Goal: Information Seeking & Learning: Learn about a topic

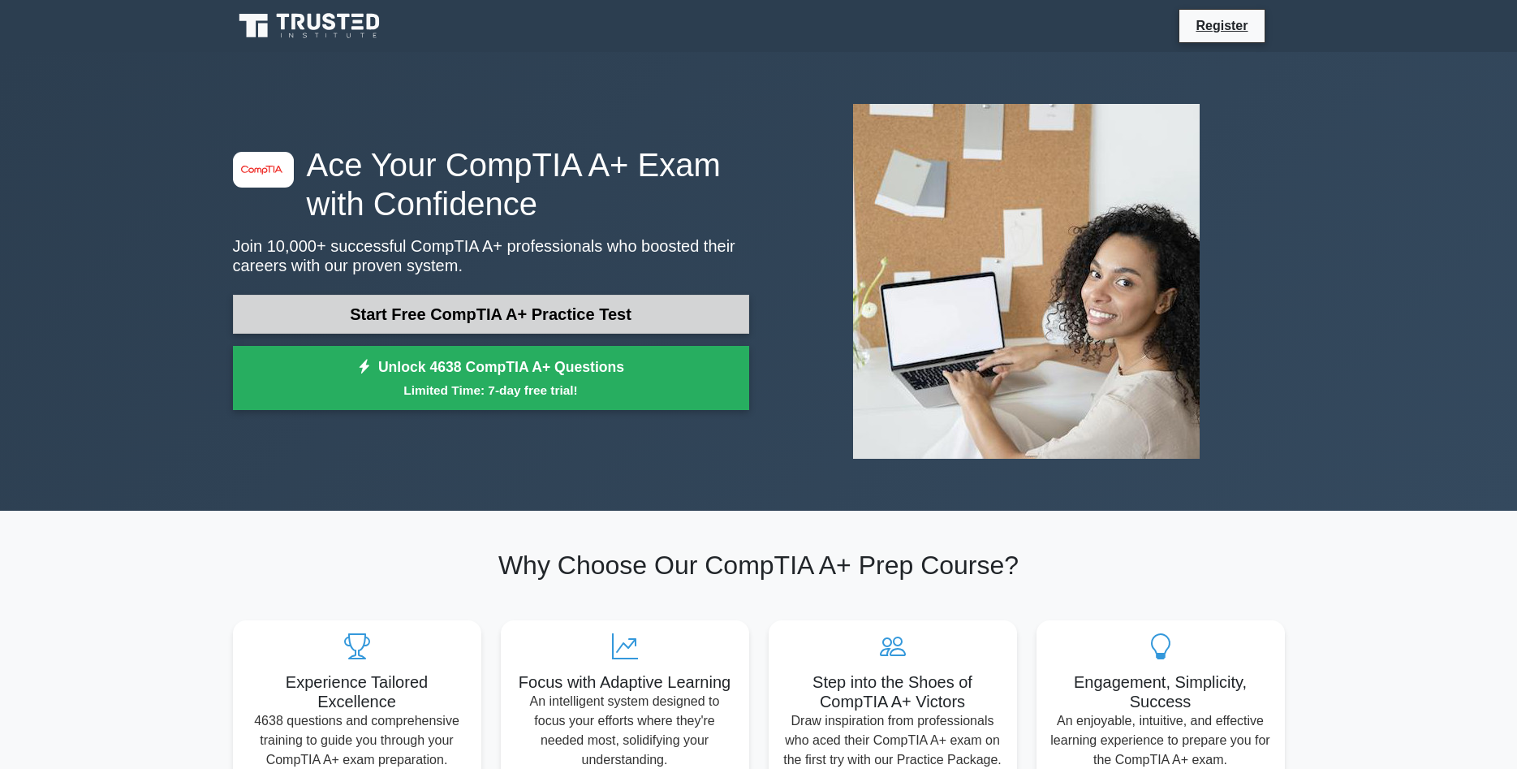
click at [430, 325] on link "Start Free CompTIA A+ Practice Test" at bounding box center [491, 314] width 516 height 39
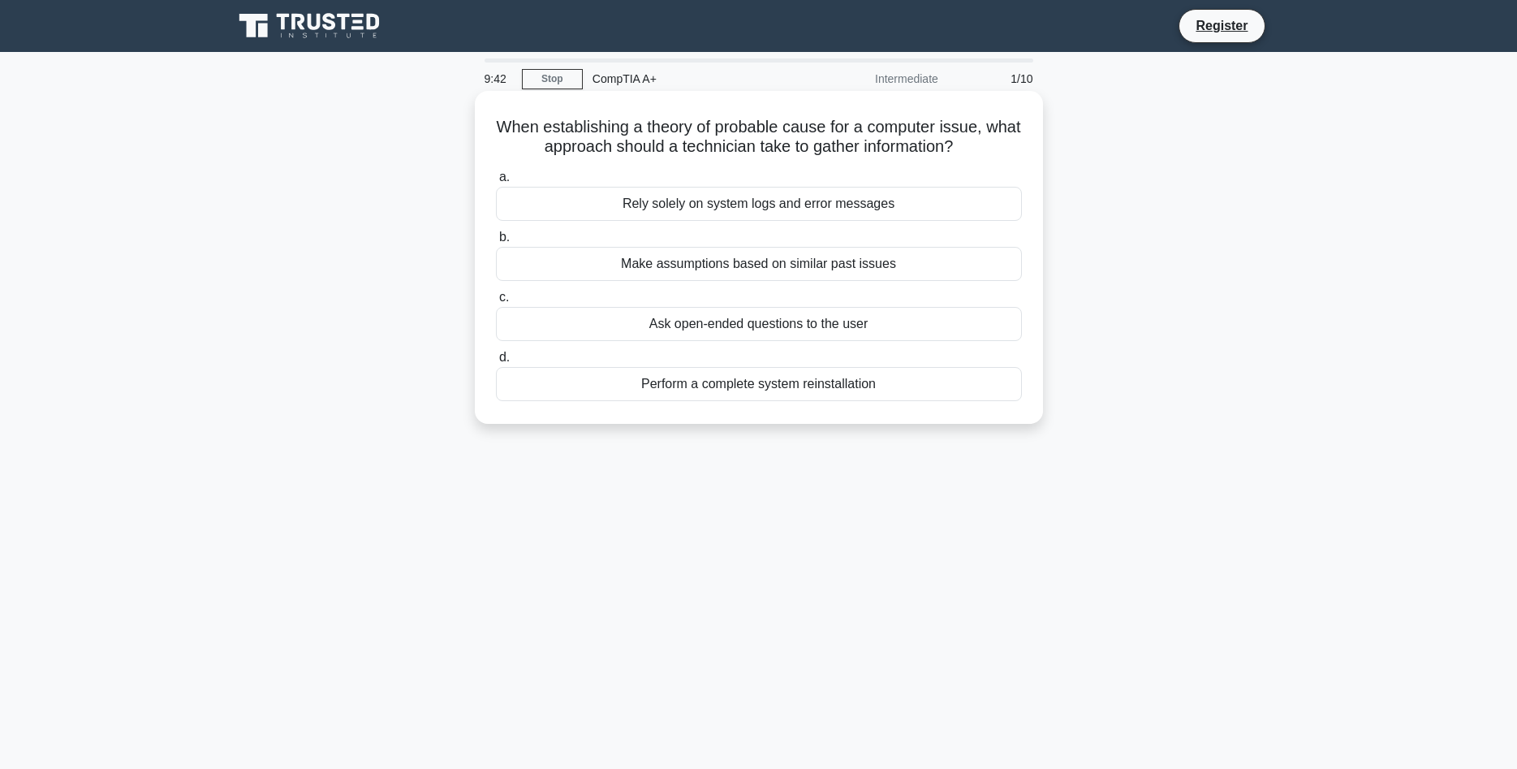
click at [646, 329] on div "Ask open-ended questions to the user" at bounding box center [759, 324] width 526 height 34
click at [496, 303] on input "c. Ask open-ended questions to the user" at bounding box center [496, 297] width 0 height 11
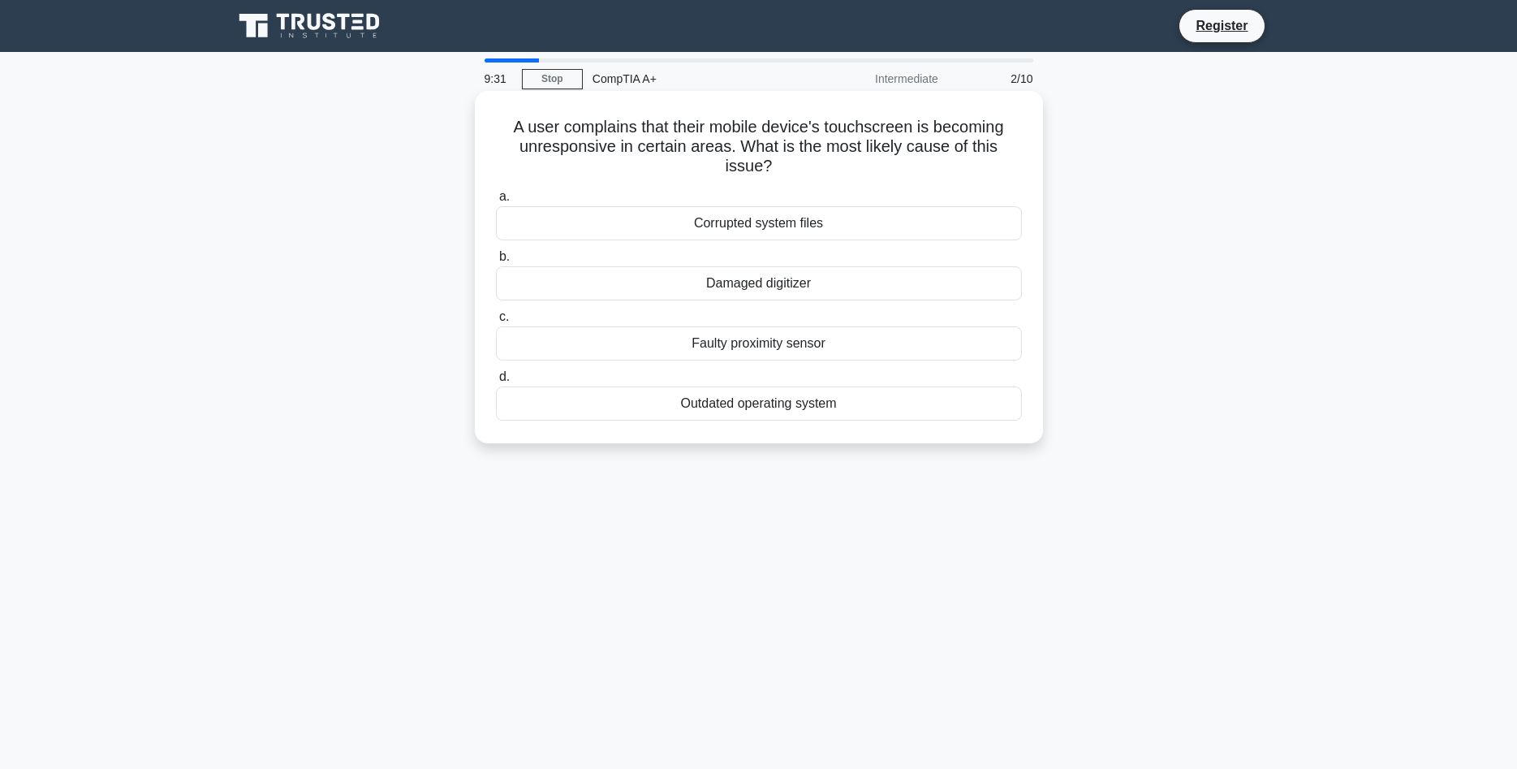
click at [662, 285] on div "Damaged digitizer" at bounding box center [759, 283] width 526 height 34
click at [496, 262] on input "b. Damaged digitizer" at bounding box center [496, 257] width 0 height 11
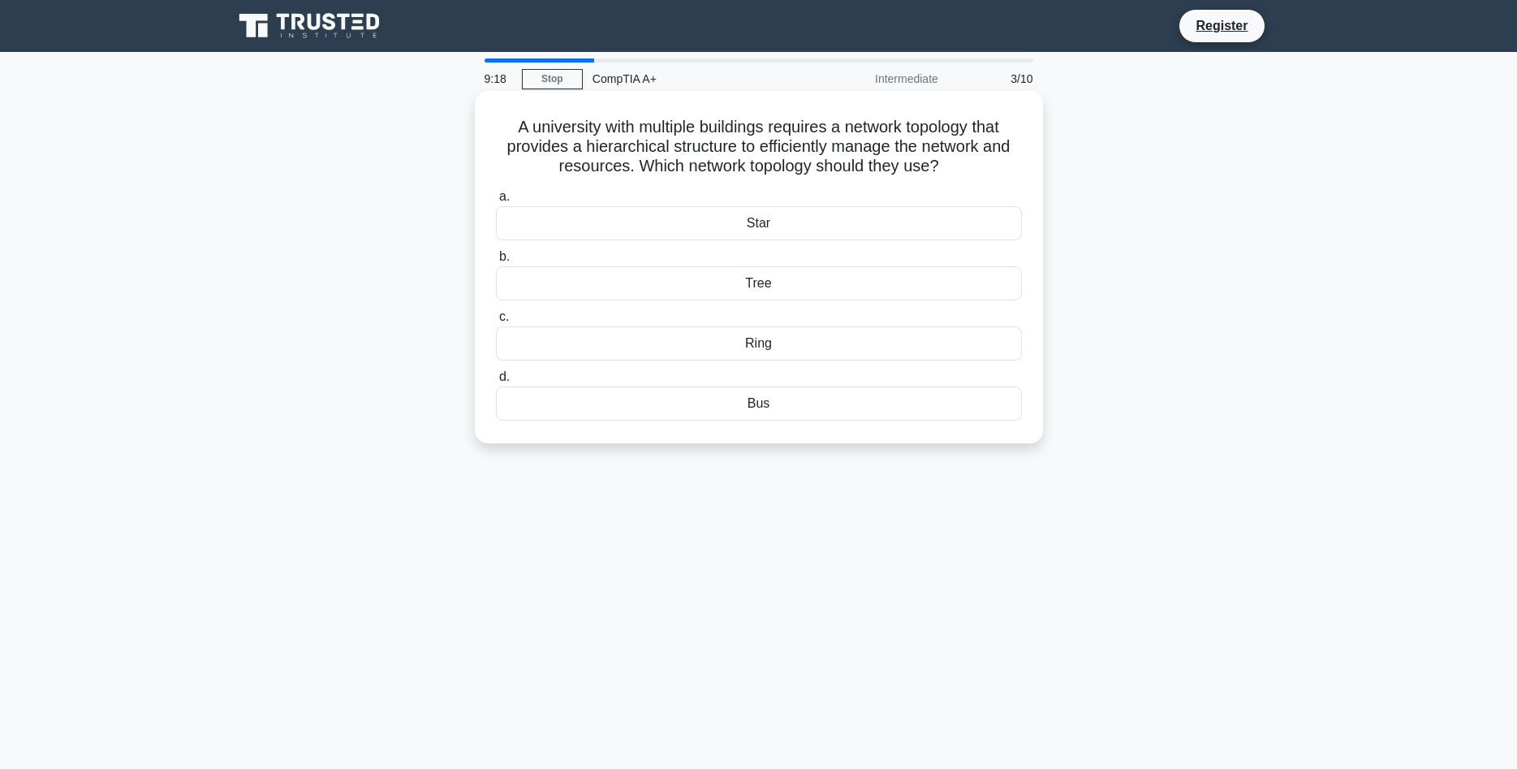
click at [678, 290] on div "Tree" at bounding box center [759, 283] width 526 height 34
click at [496, 262] on input "b. Tree" at bounding box center [496, 257] width 0 height 11
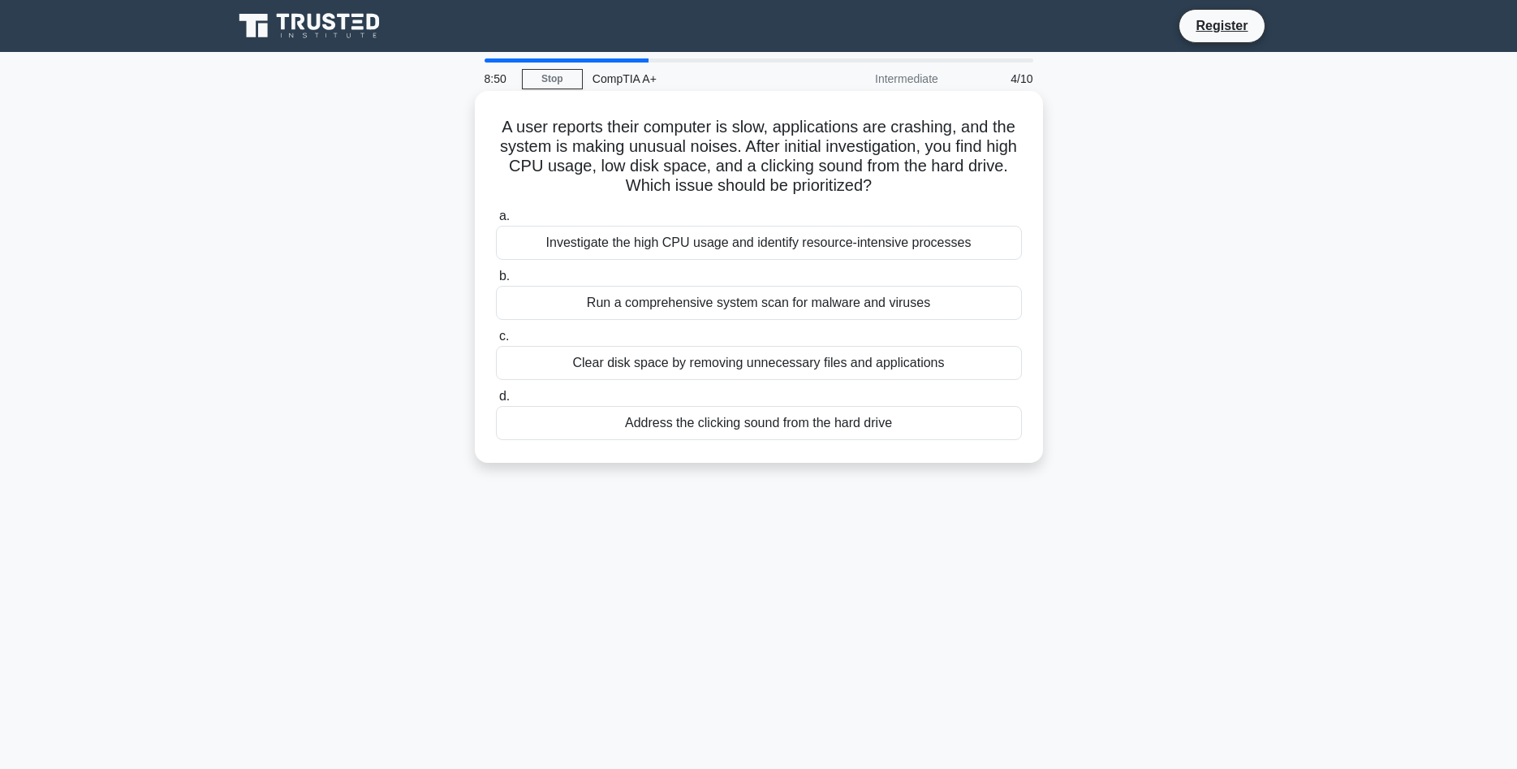
click at [672, 421] on div "Address the clicking sound from the hard drive" at bounding box center [759, 423] width 526 height 34
click at [496, 402] on input "d. Address the clicking sound from the hard drive" at bounding box center [496, 396] width 0 height 11
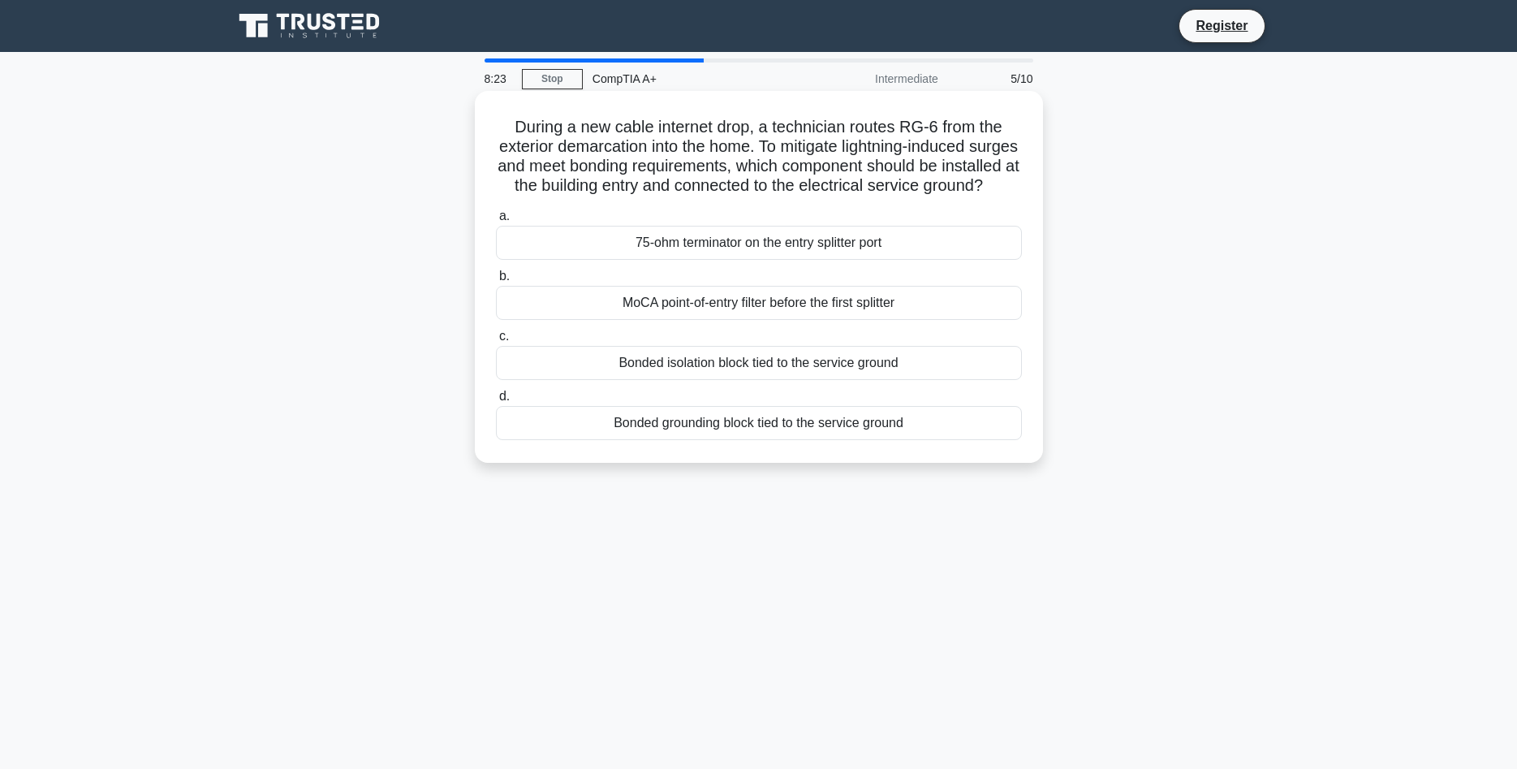
click at [727, 252] on div "75-ohm terminator on the entry splitter port" at bounding box center [759, 243] width 526 height 34
click at [496, 222] on input "a. 75-ohm terminator on the entry splitter port" at bounding box center [496, 216] width 0 height 11
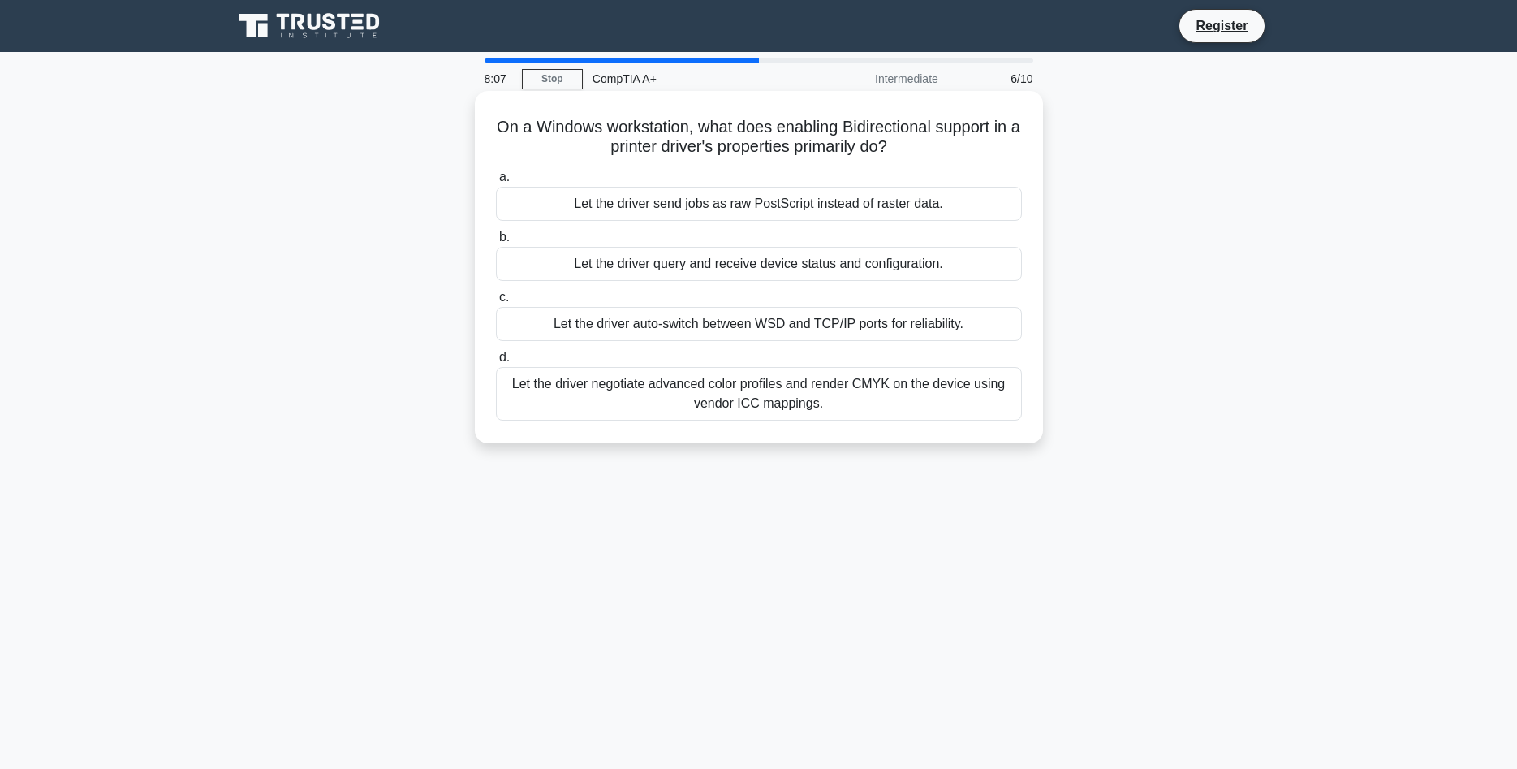
click at [712, 274] on div "Let the driver query and receive device status and configuration." at bounding box center [759, 264] width 526 height 34
click at [496, 243] on input "b. Let the driver query and receive device status and configuration." at bounding box center [496, 237] width 0 height 11
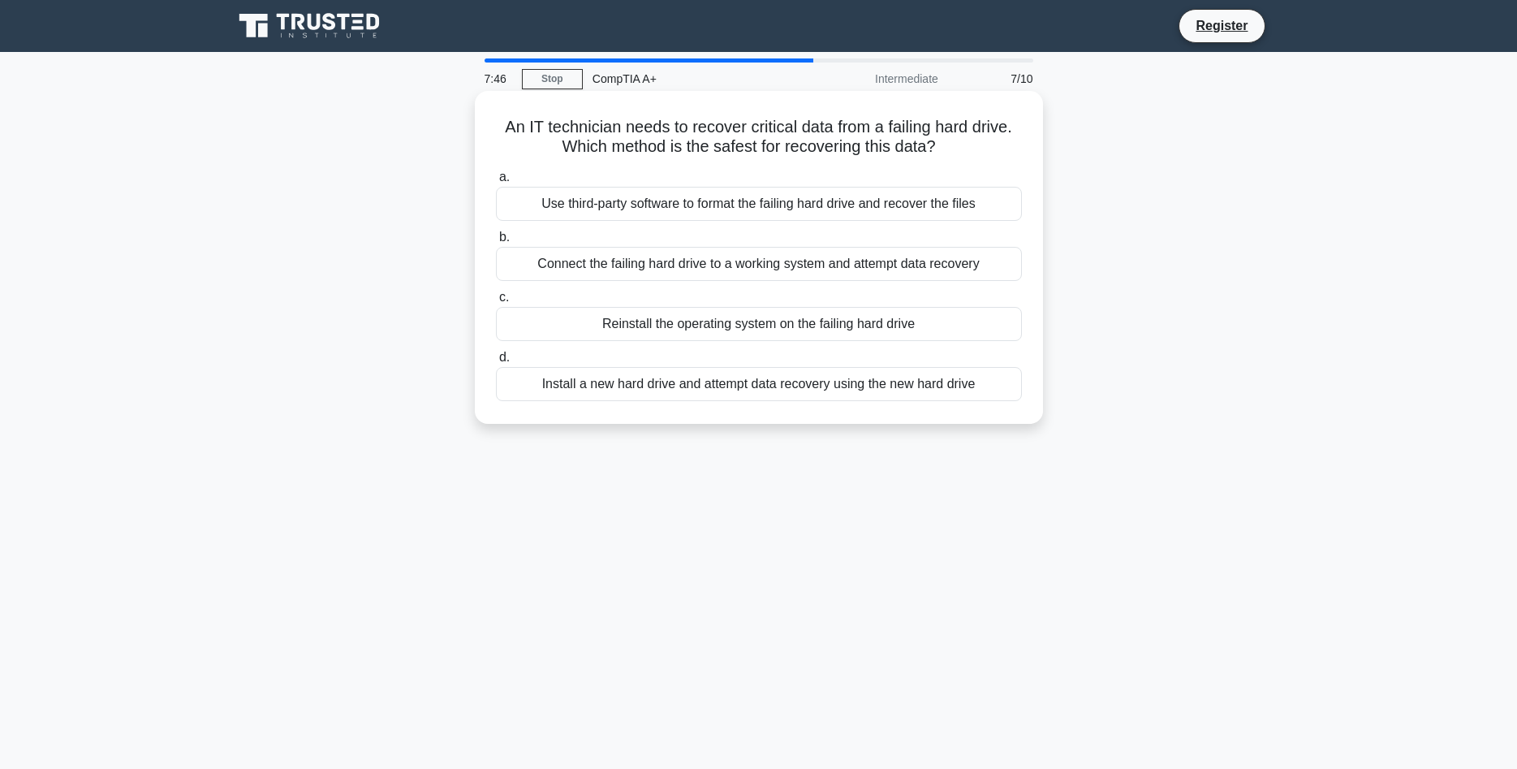
click at [746, 263] on div "Connect the failing hard drive to a working system and attempt data recovery" at bounding box center [759, 264] width 526 height 34
click at [496, 243] on input "b. Connect the failing hard drive to a working system and attempt data recovery" at bounding box center [496, 237] width 0 height 11
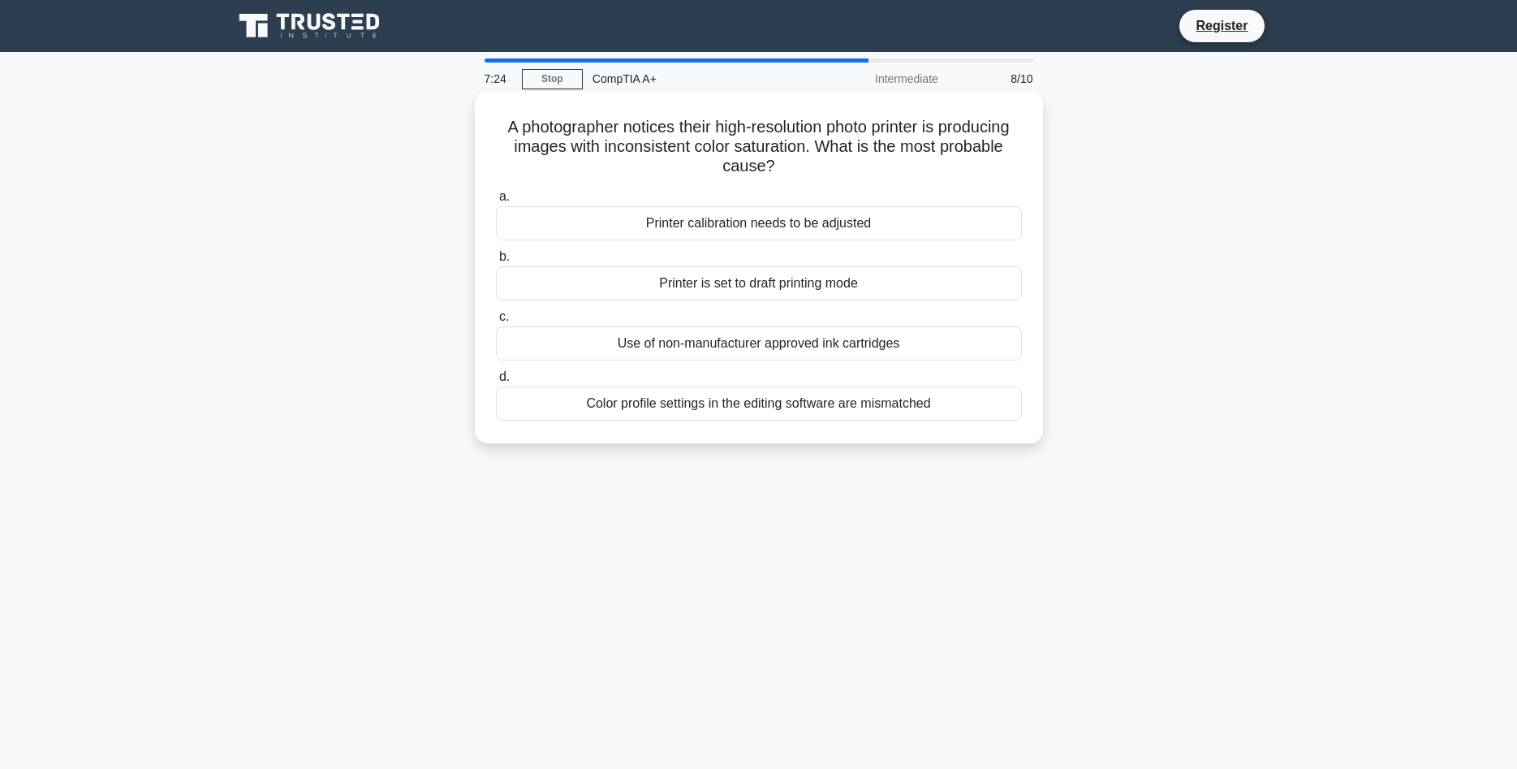
click at [781, 347] on div "Use of non-manufacturer approved ink cartridges" at bounding box center [759, 343] width 526 height 34
click at [496, 322] on input "c. Use of non-manufacturer approved ink cartridges" at bounding box center [496, 317] width 0 height 11
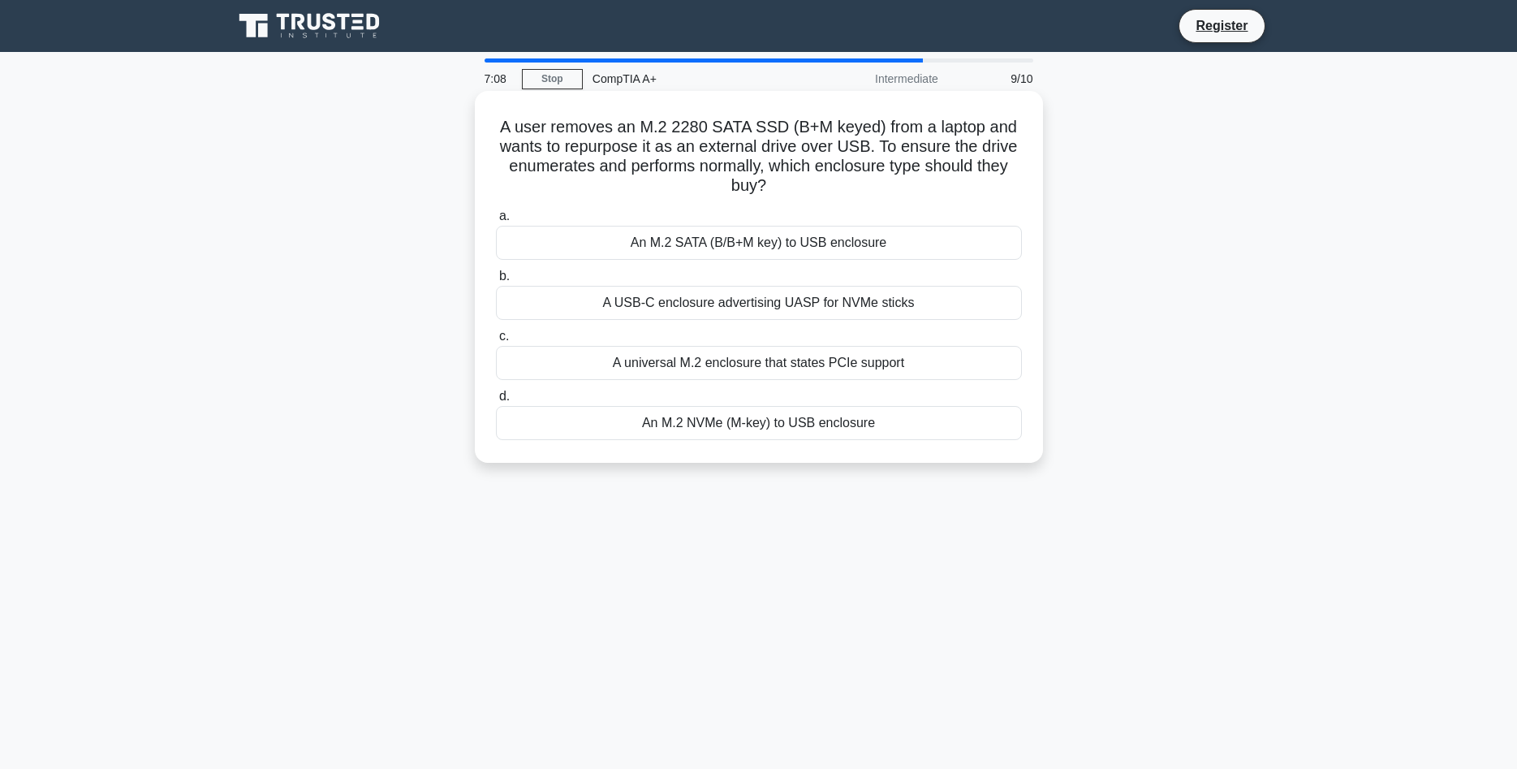
click at [873, 244] on div "An M.2 SATA (B/B+M key) to USB enclosure" at bounding box center [759, 243] width 526 height 34
click at [496, 222] on input "a. An M.2 SATA (B/B+M key) to USB enclosure" at bounding box center [496, 216] width 0 height 11
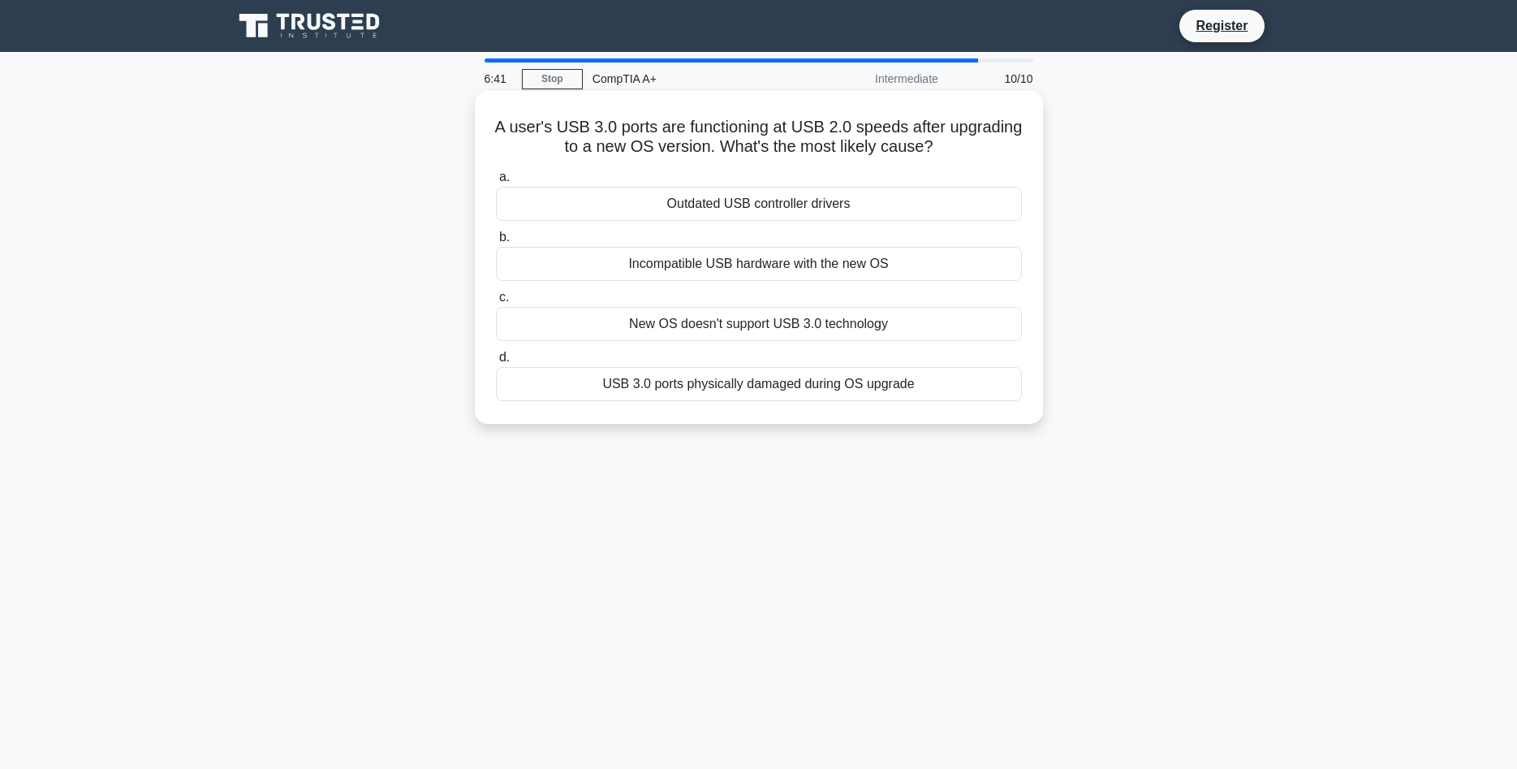
click at [844, 212] on div "Outdated USB controller drivers" at bounding box center [759, 204] width 526 height 34
click at [496, 183] on input "a. Outdated USB controller drivers" at bounding box center [496, 177] width 0 height 11
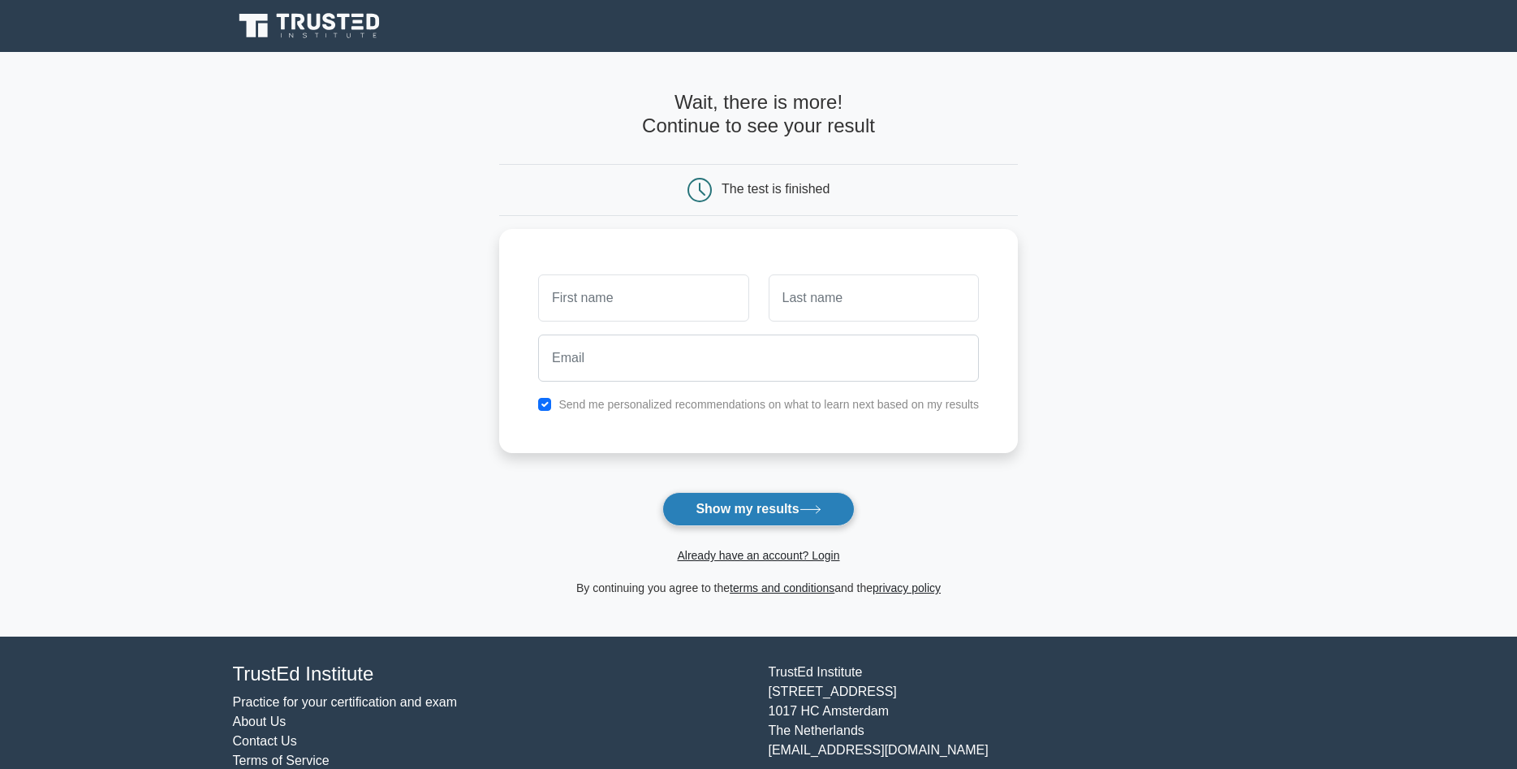
click at [791, 511] on button "Show my results" at bounding box center [758, 509] width 192 height 34
type input "andruw"
click at [807, 303] on input "text" at bounding box center [874, 293] width 210 height 47
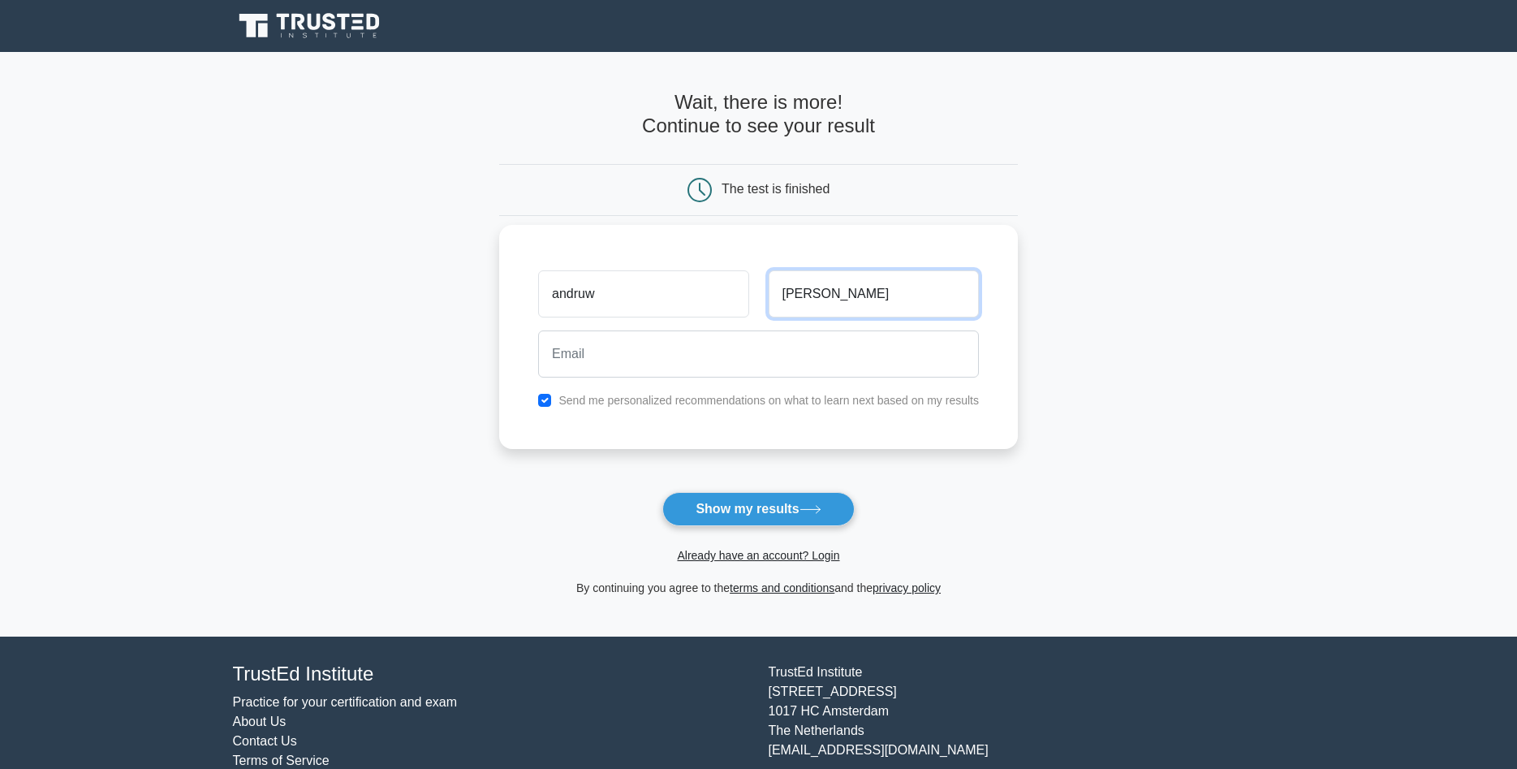
type input "dawson"
click at [546, 408] on div "Send me personalized recommendations on what to learn next based on my results" at bounding box center [759, 400] width 460 height 19
drag, startPoint x: 546, startPoint y: 391, endPoint x: 550, endPoint y: 402, distance: 12.1
click at [547, 395] on div "andruw dawson Send me personalized recommendations on what to learn next based …" at bounding box center [758, 337] width 519 height 224
click at [550, 402] on input "checkbox" at bounding box center [544, 400] width 13 height 13
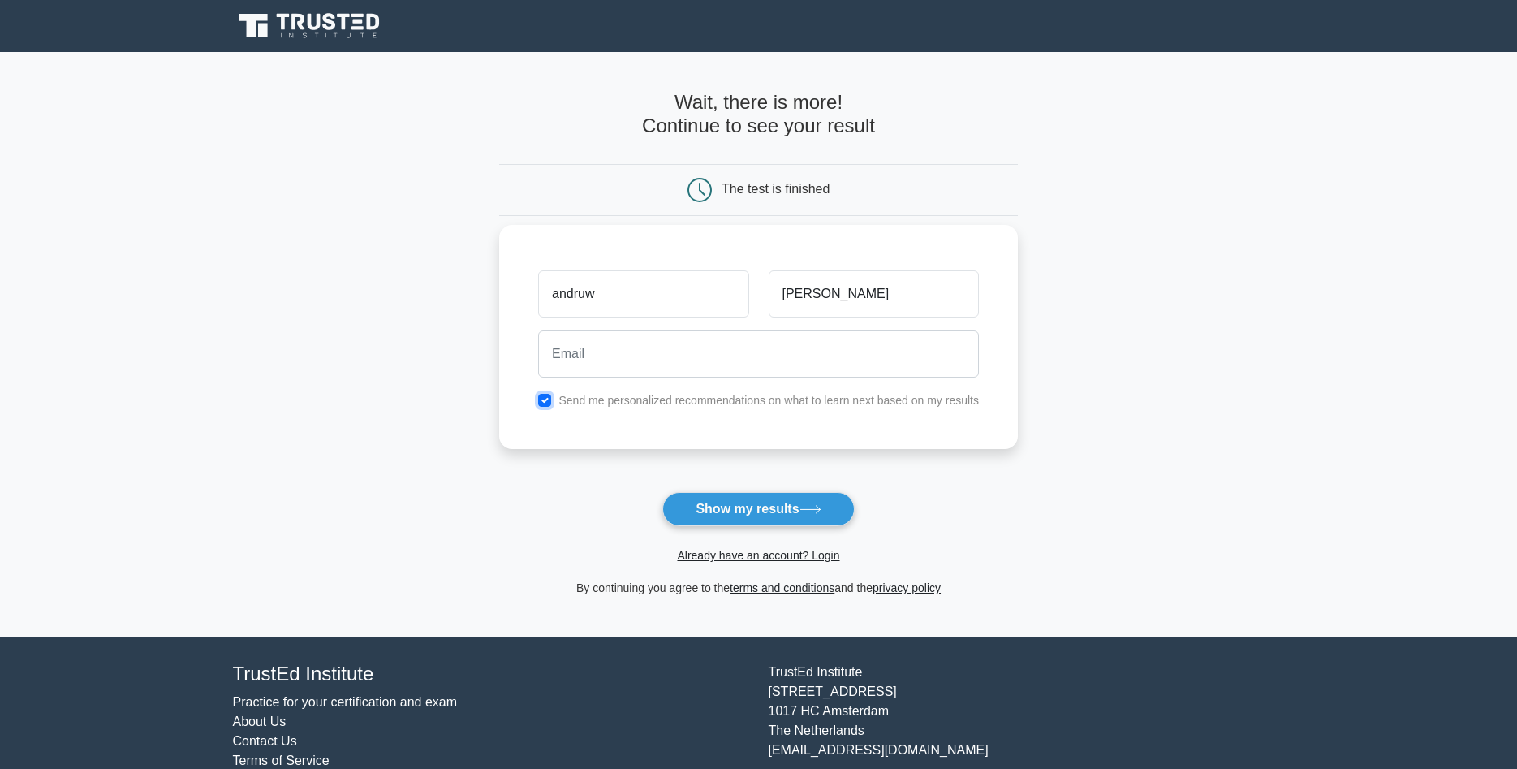
checkbox input "false"
click at [576, 364] on input "email" at bounding box center [758, 353] width 441 height 47
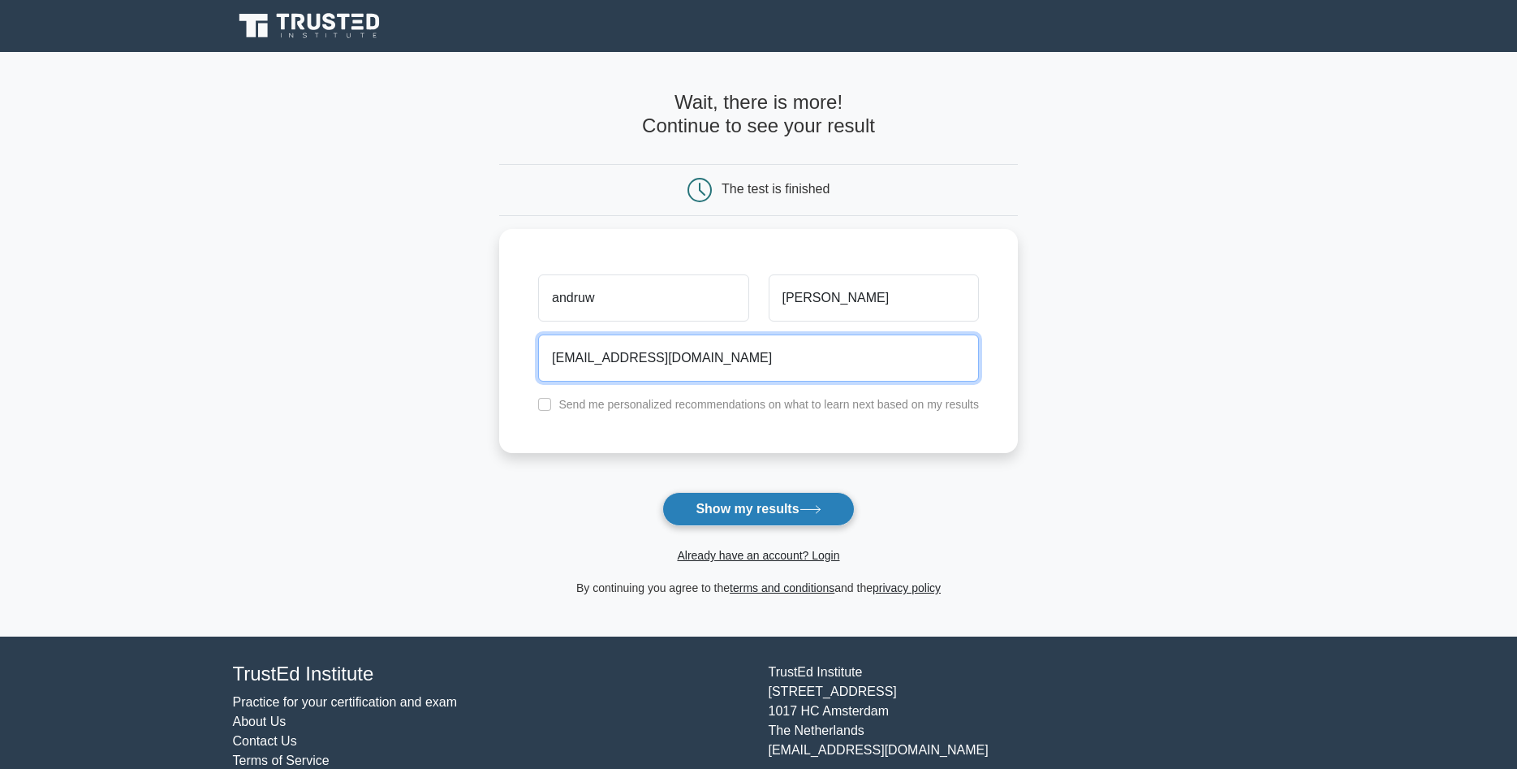
type input "andruwdawson160spam@gmail.com"
click at [740, 511] on button "Show my results" at bounding box center [758, 509] width 192 height 34
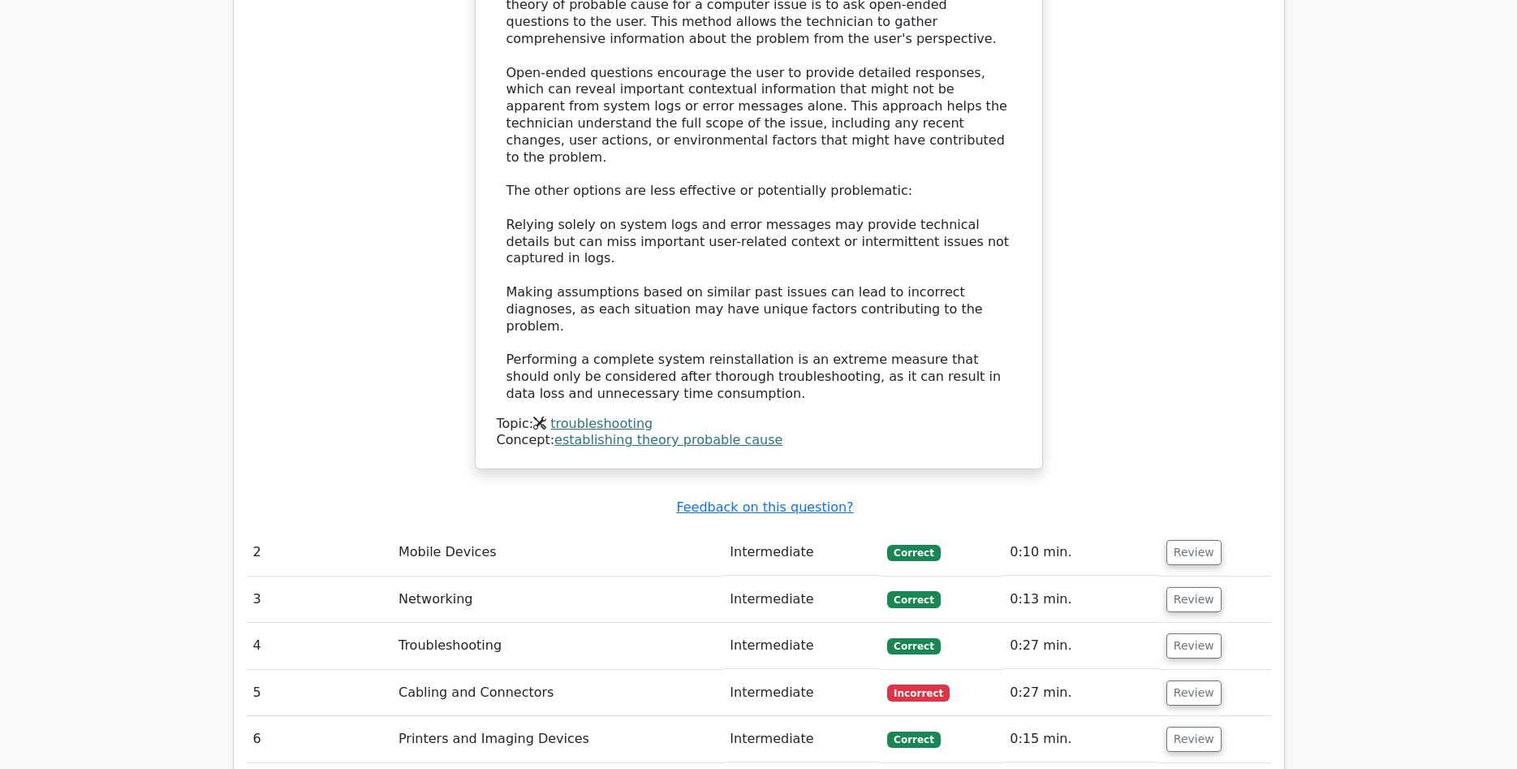
scroll to position [1987, 0]
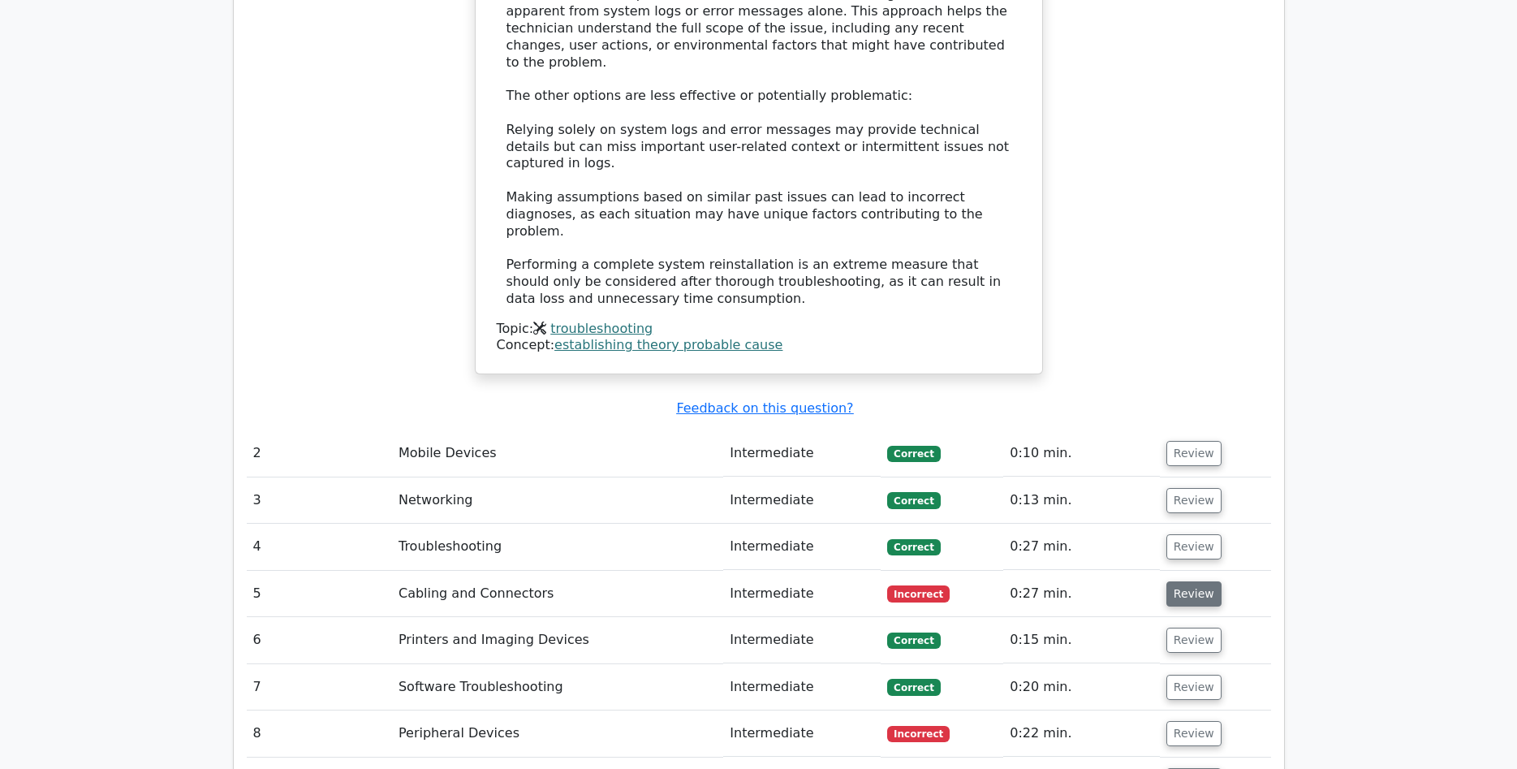
click at [1182, 581] on button "Review" at bounding box center [1194, 593] width 55 height 25
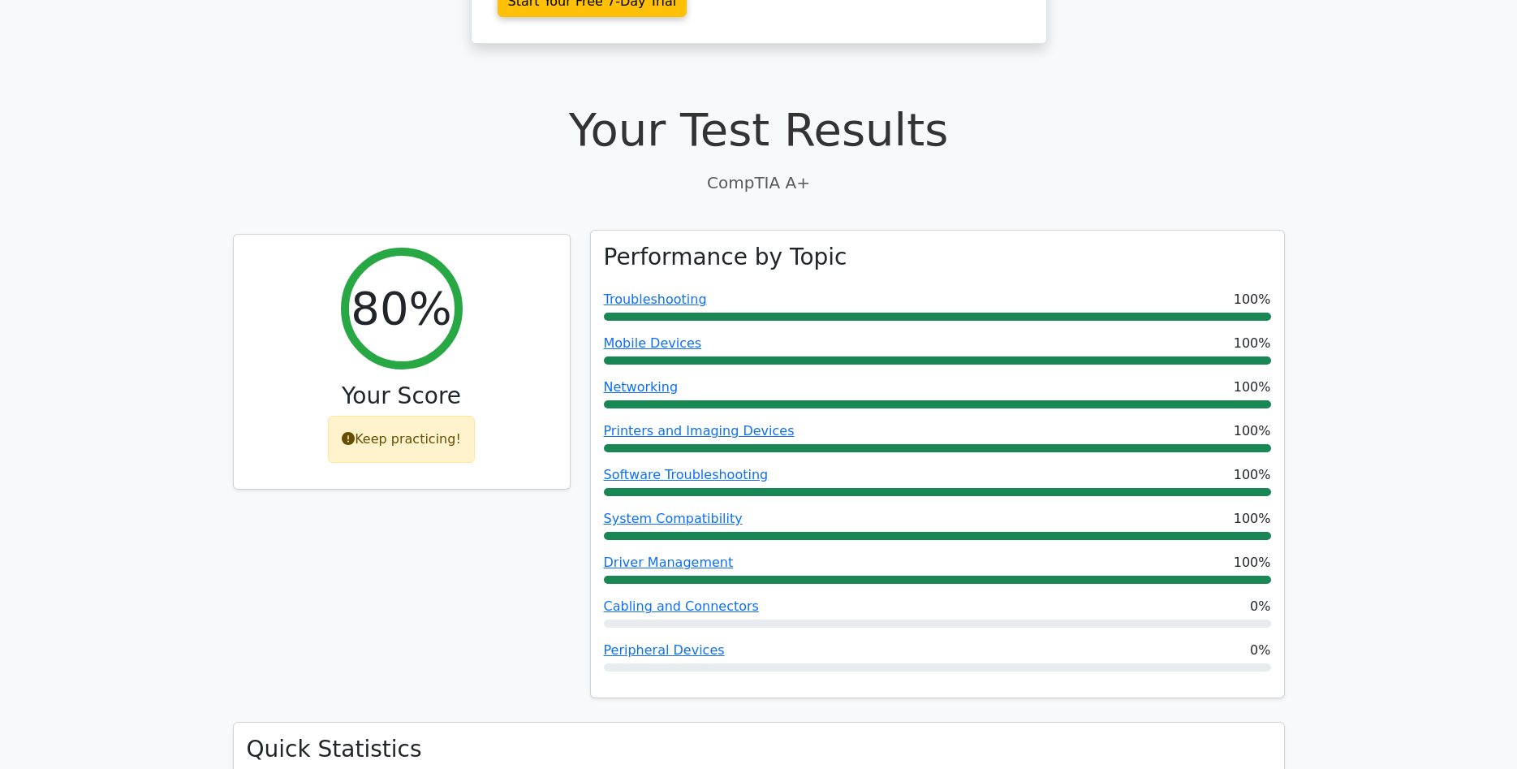
scroll to position [662, 0]
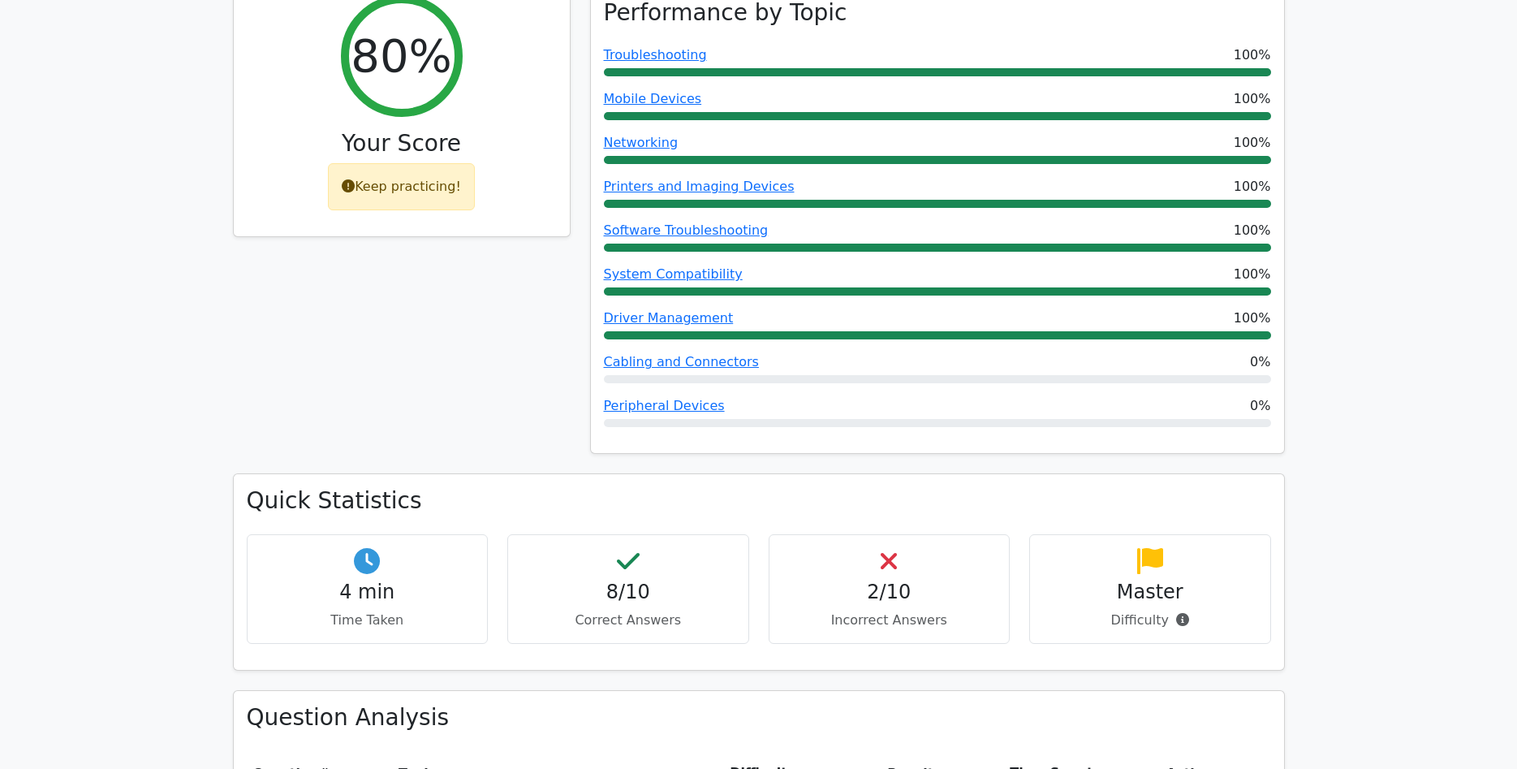
click at [400, 163] on div "Keep practicing!" at bounding box center [401, 186] width 147 height 47
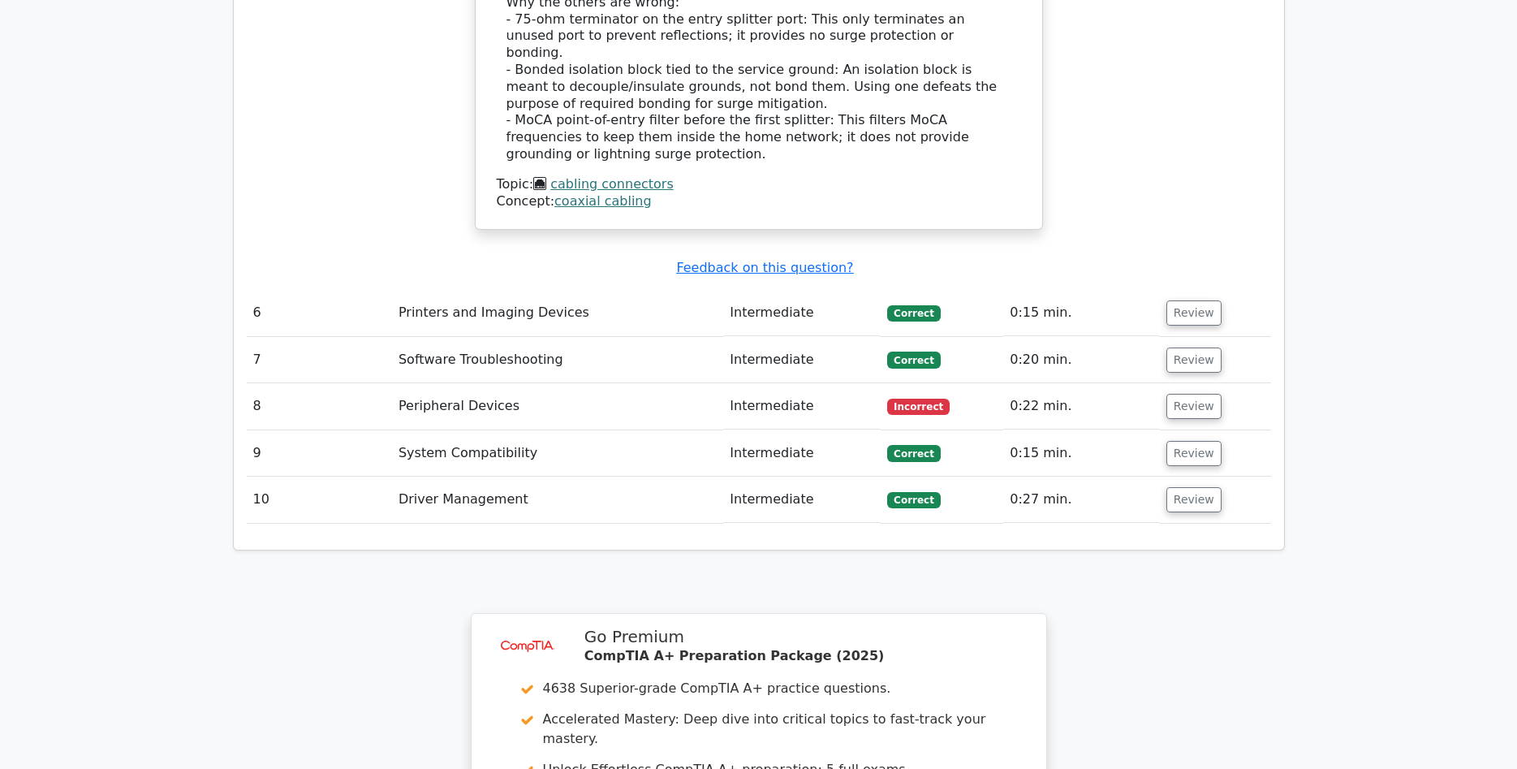
scroll to position [3147, 0]
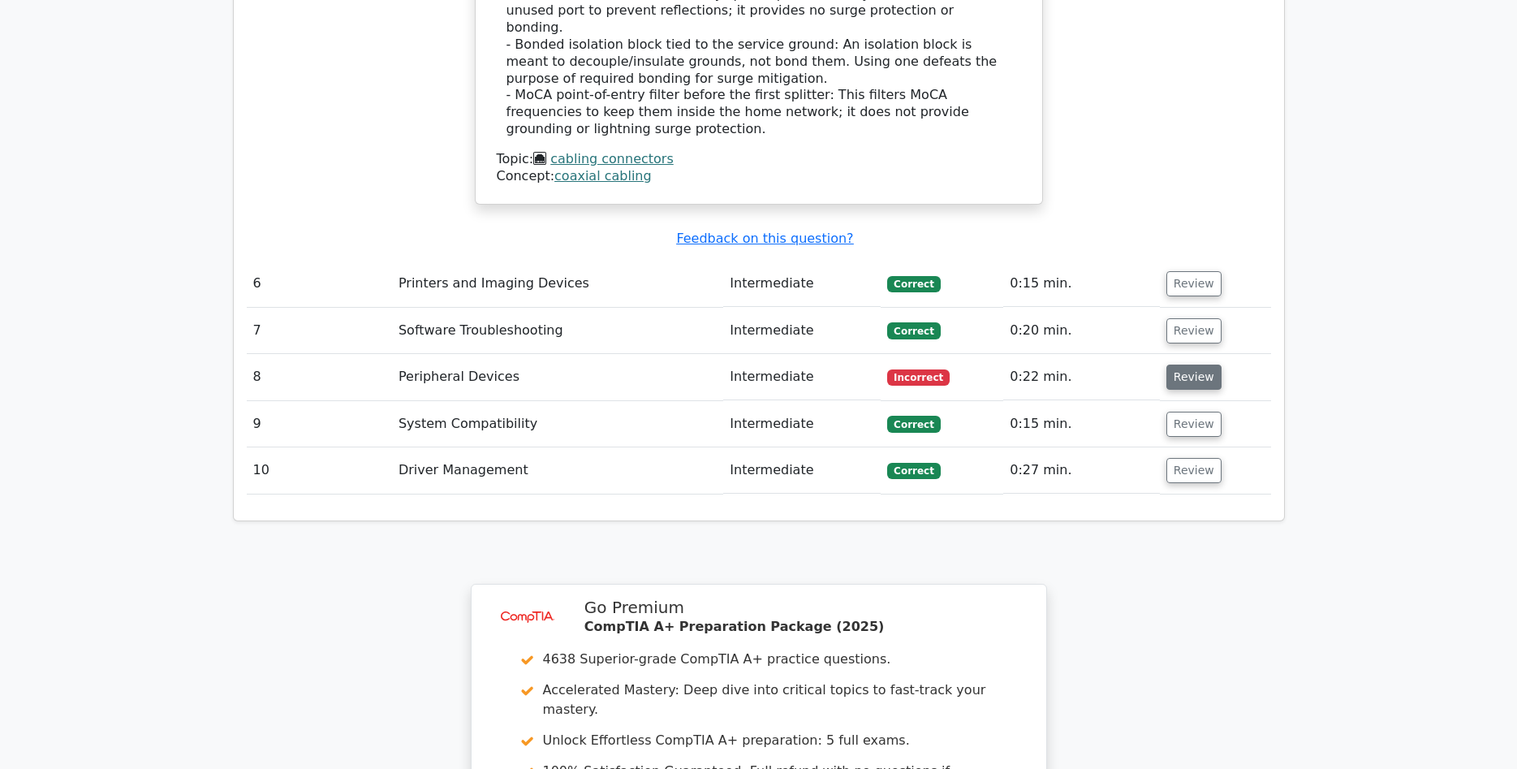
click at [1176, 365] on button "Review" at bounding box center [1194, 377] width 55 height 25
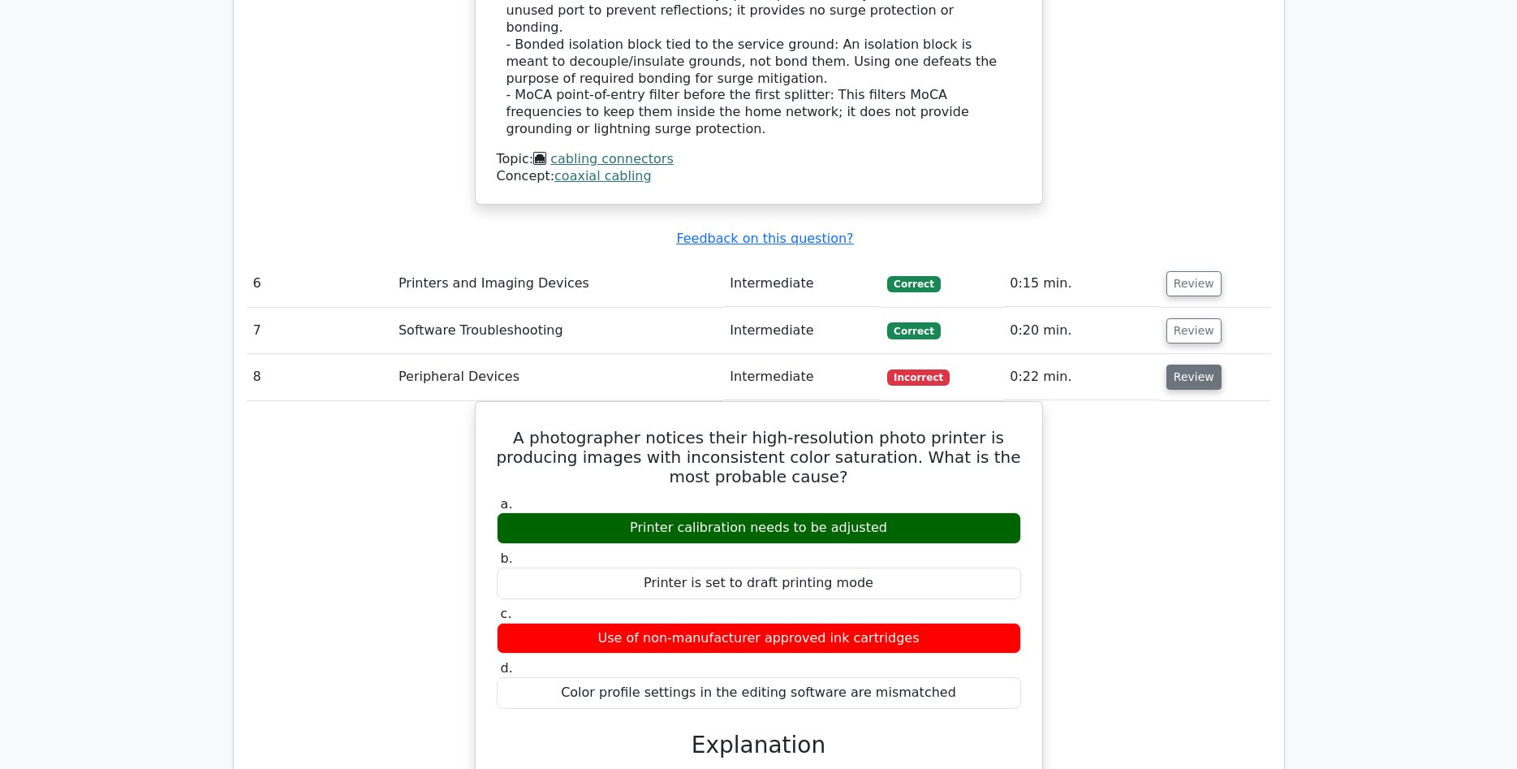
click at [1173, 365] on button "Review" at bounding box center [1194, 377] width 55 height 25
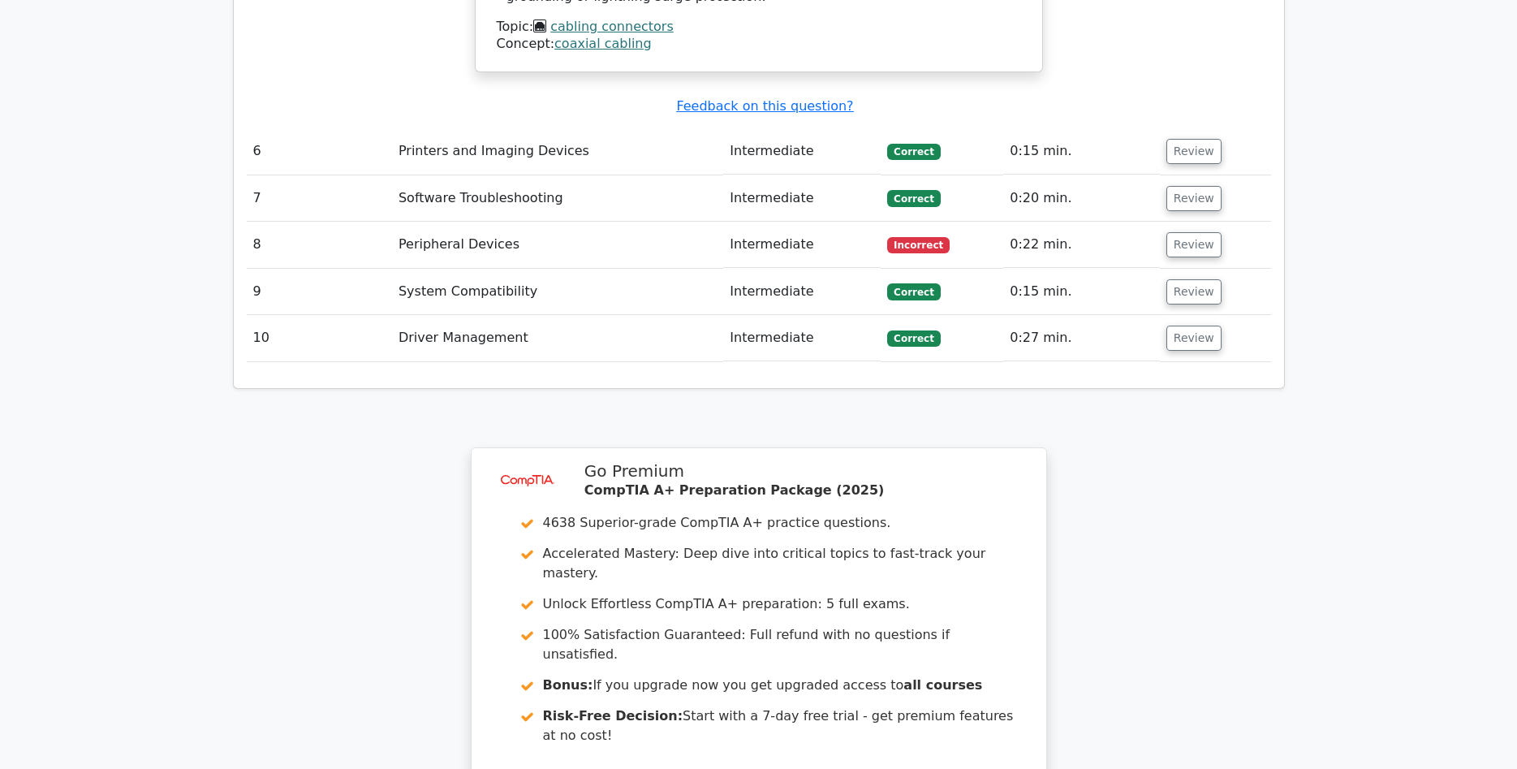
scroll to position [3431, 0]
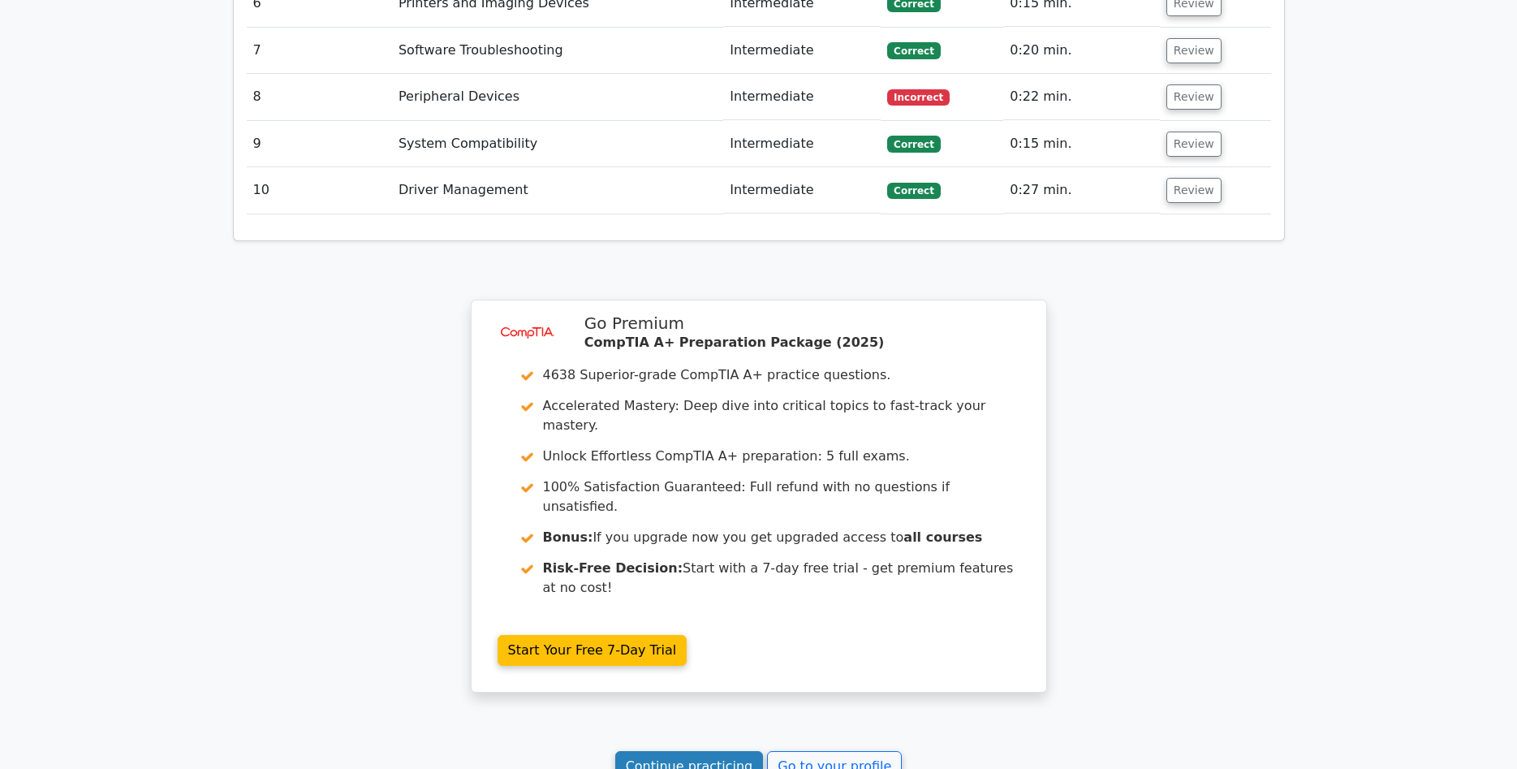
click at [719, 751] on link "Continue practicing" at bounding box center [689, 766] width 149 height 31
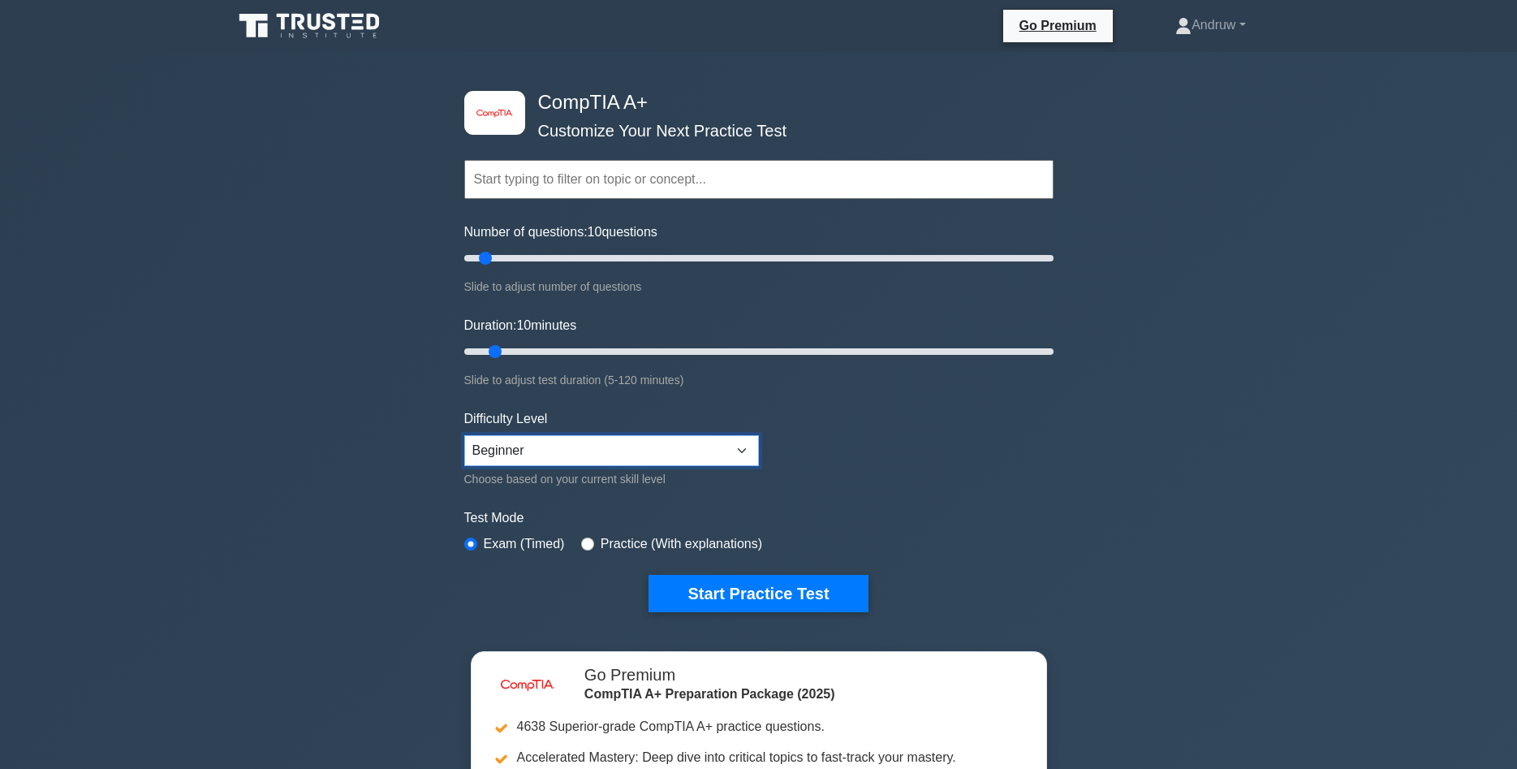
click at [464, 435] on select "Beginner Intermediate Expert" at bounding box center [611, 450] width 295 height 31
select select "intermediate"
click option "Intermediate" at bounding box center [0, 0] width 0 height 0
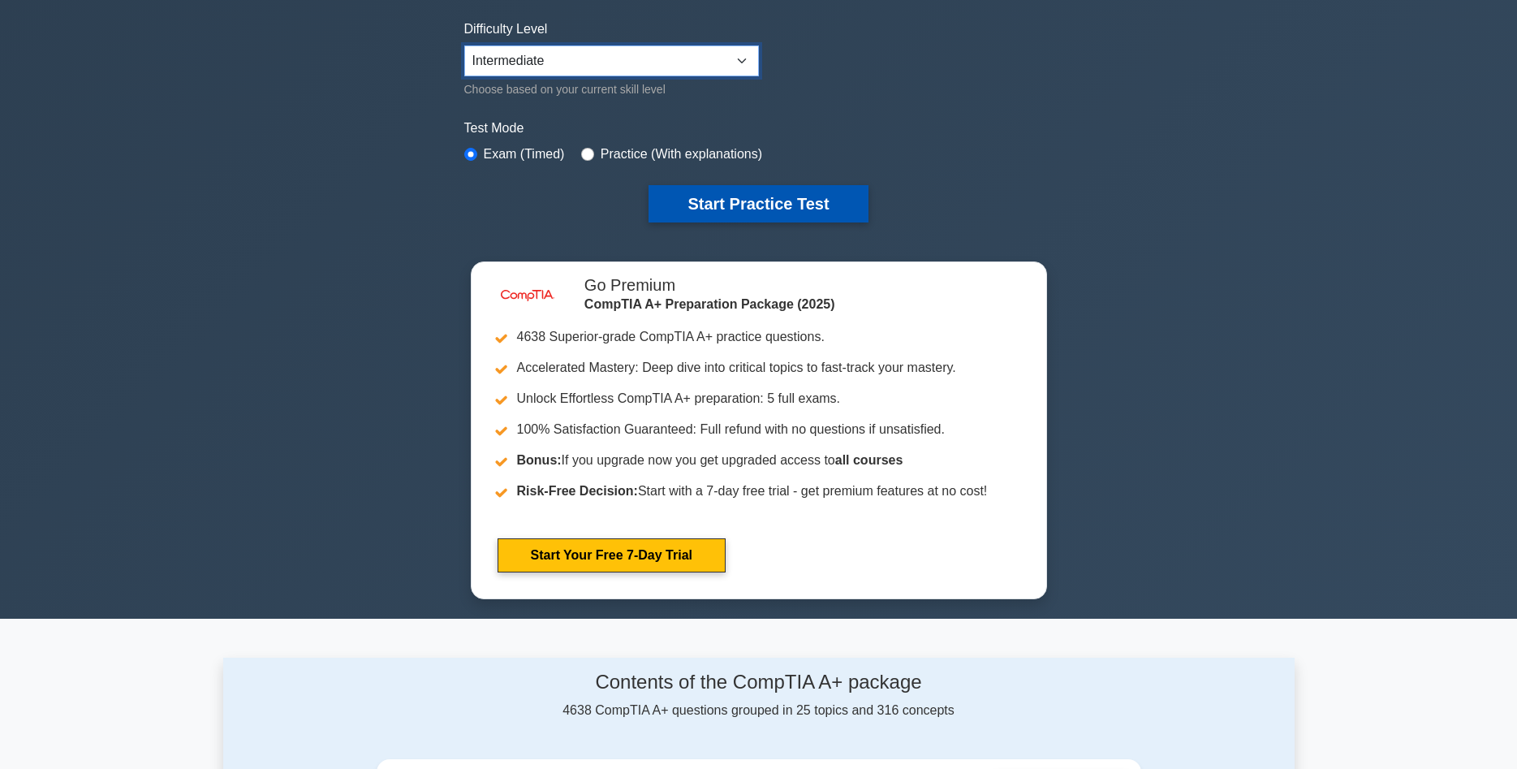
scroll to position [331, 0]
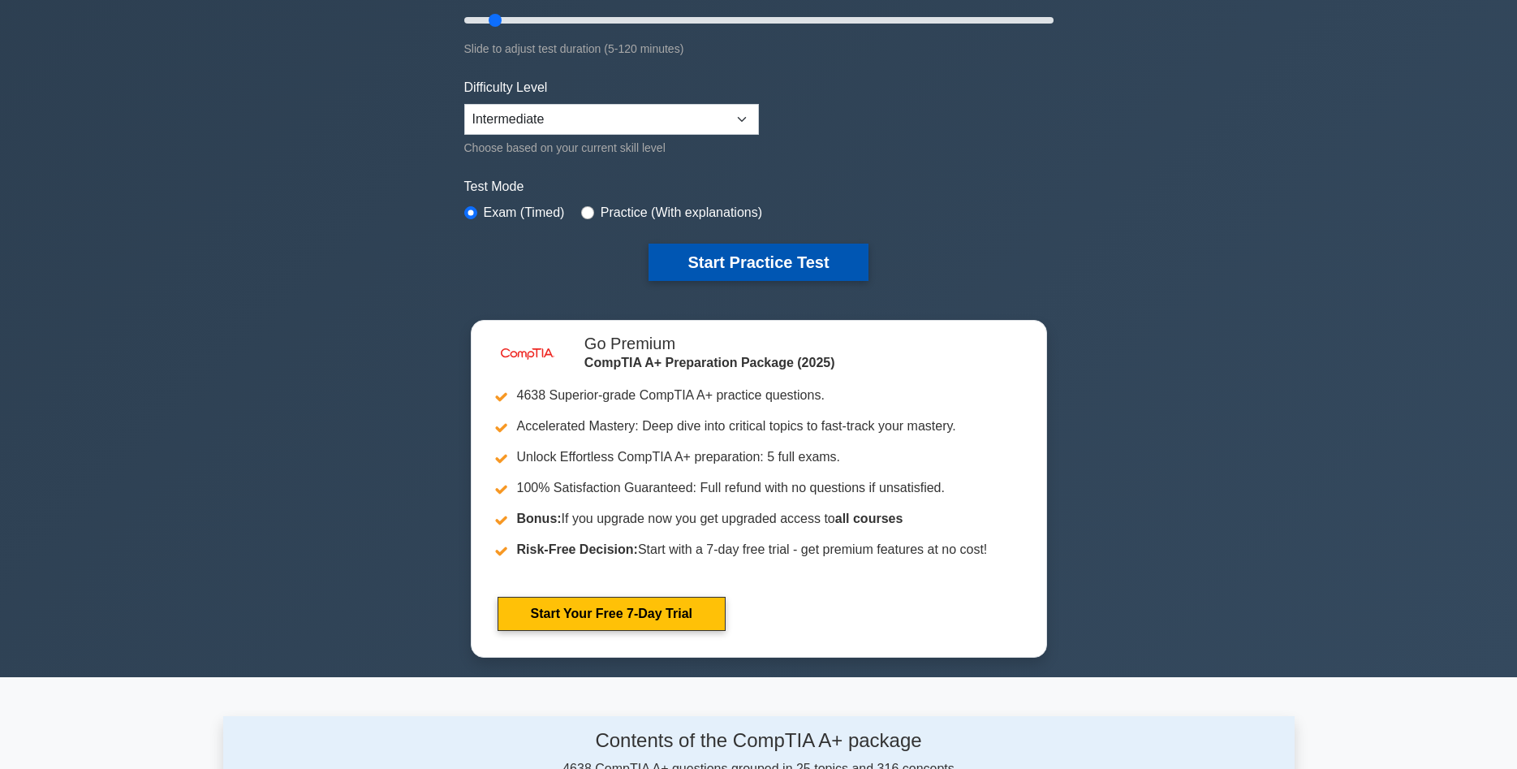
click at [686, 270] on button "Start Practice Test" at bounding box center [758, 262] width 219 height 37
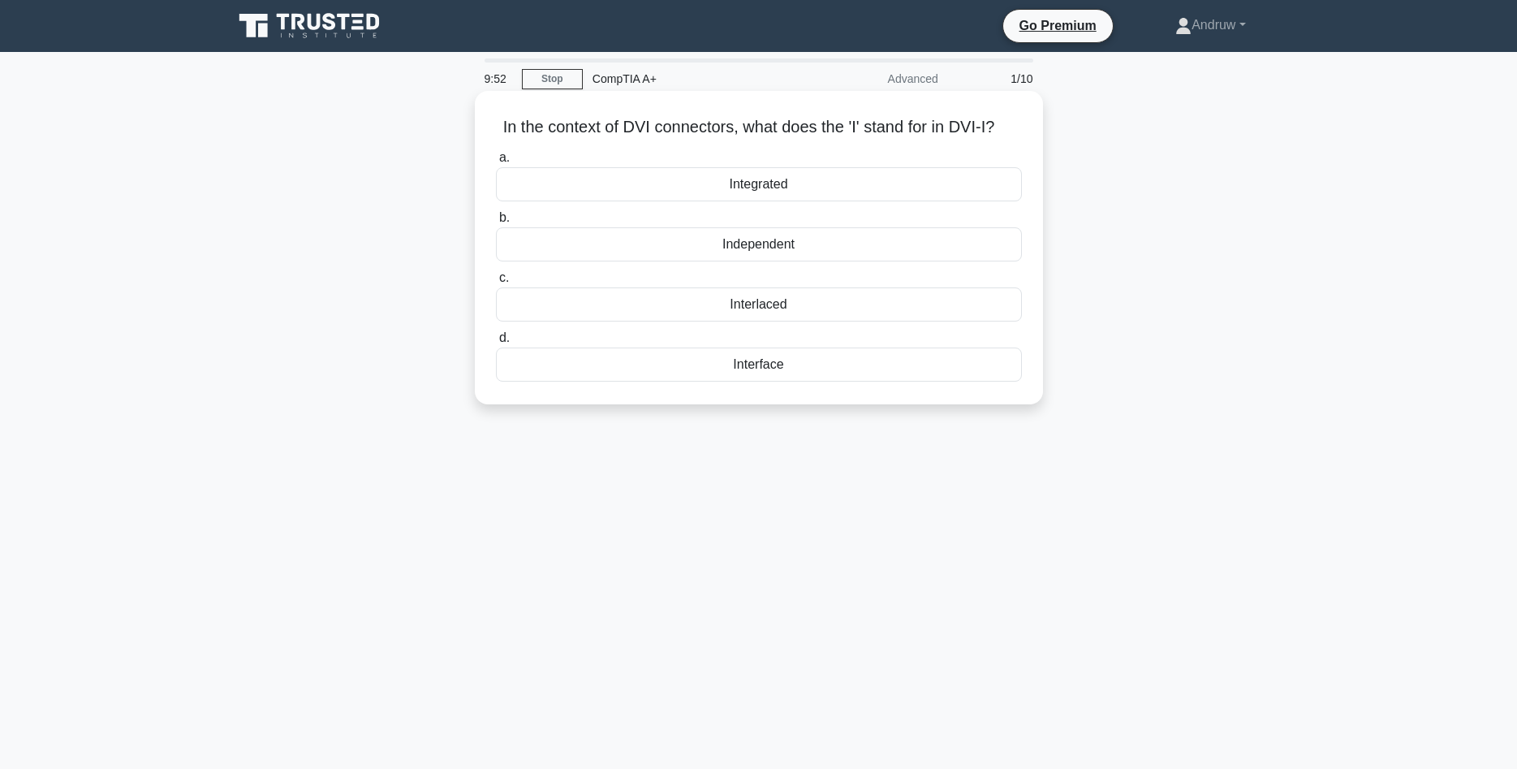
click at [711, 184] on div "Integrated" at bounding box center [759, 184] width 526 height 34
click at [496, 163] on input "a. Integrated" at bounding box center [496, 158] width 0 height 11
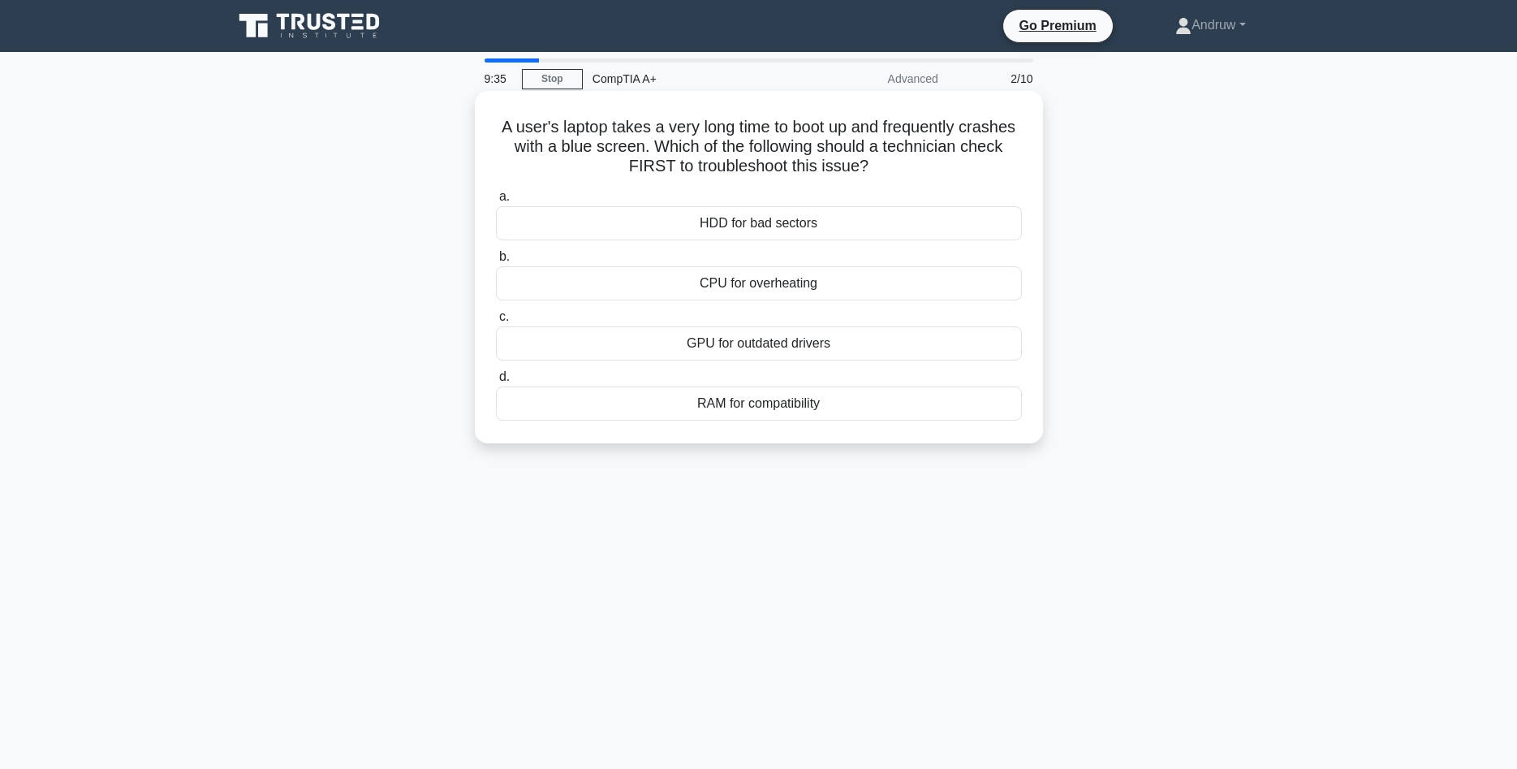
click at [696, 222] on div "HDD for bad sectors" at bounding box center [759, 223] width 526 height 34
click at [496, 202] on input "a. HDD for bad sectors" at bounding box center [496, 197] width 0 height 11
click at [778, 409] on div "Port forwarding rules" at bounding box center [759, 403] width 526 height 34
click at [496, 382] on input "d. Port forwarding rules" at bounding box center [496, 377] width 0 height 11
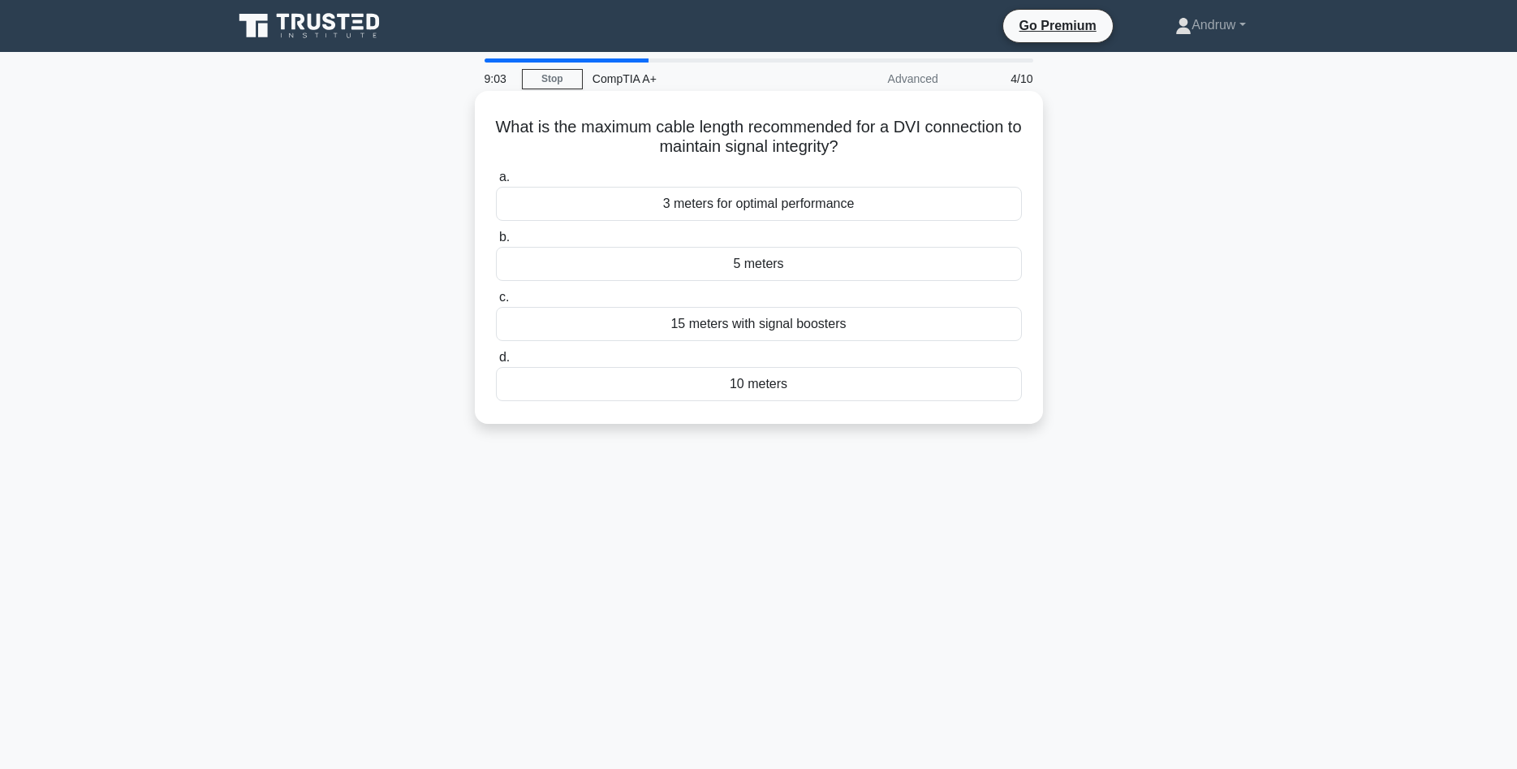
click at [827, 391] on div "10 meters" at bounding box center [759, 384] width 526 height 34
click at [496, 363] on input "d. 10 meters" at bounding box center [496, 357] width 0 height 11
click at [797, 324] on div "Unidirectional voltage suppression" at bounding box center [759, 324] width 526 height 34
click at [496, 303] on input "c. Unidirectional voltage suppression" at bounding box center [496, 297] width 0 height 11
click at [833, 215] on div "Full operating system replication" at bounding box center [759, 204] width 526 height 34
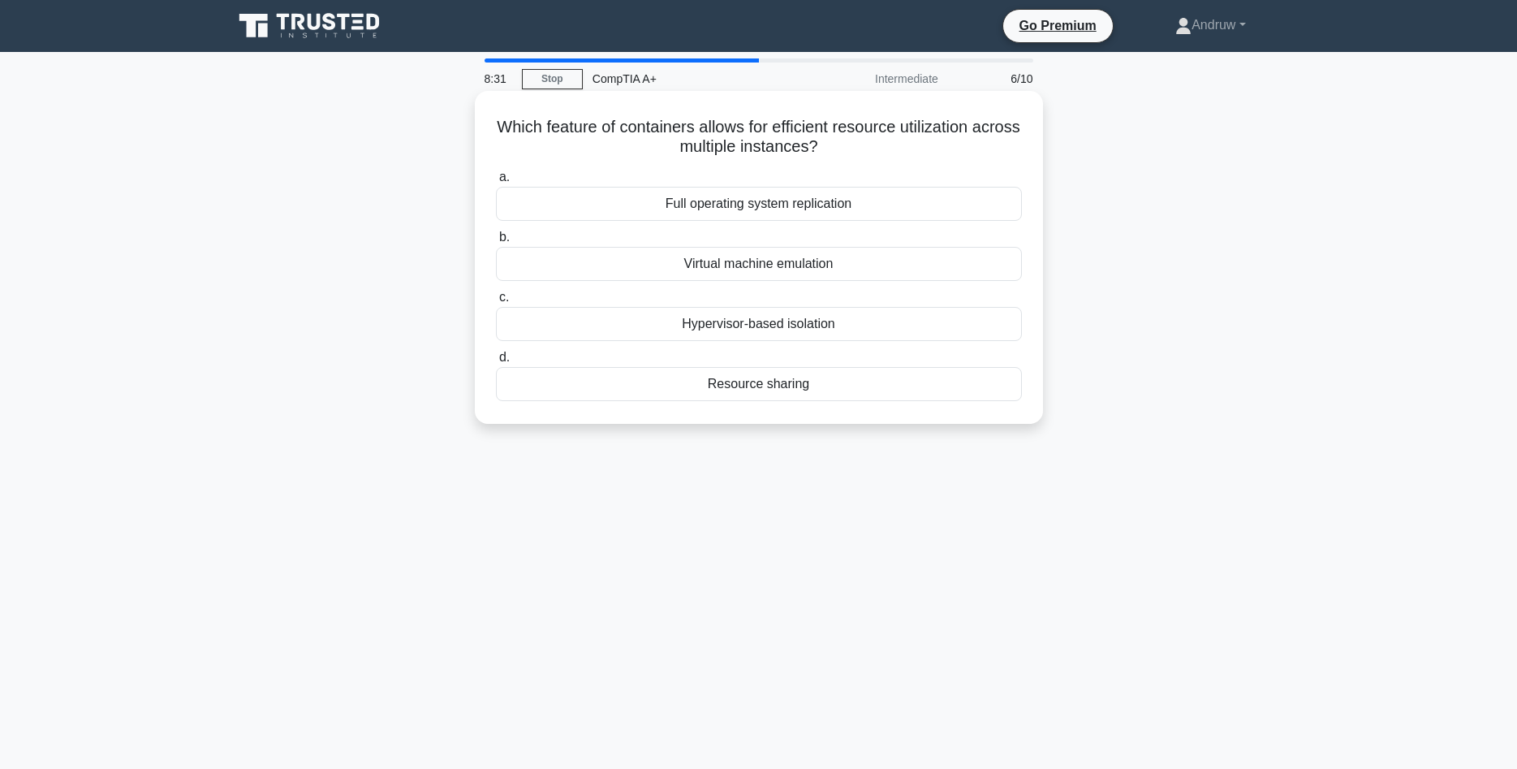
click at [496, 183] on input "a. Full operating system replication" at bounding box center [496, 177] width 0 height 11
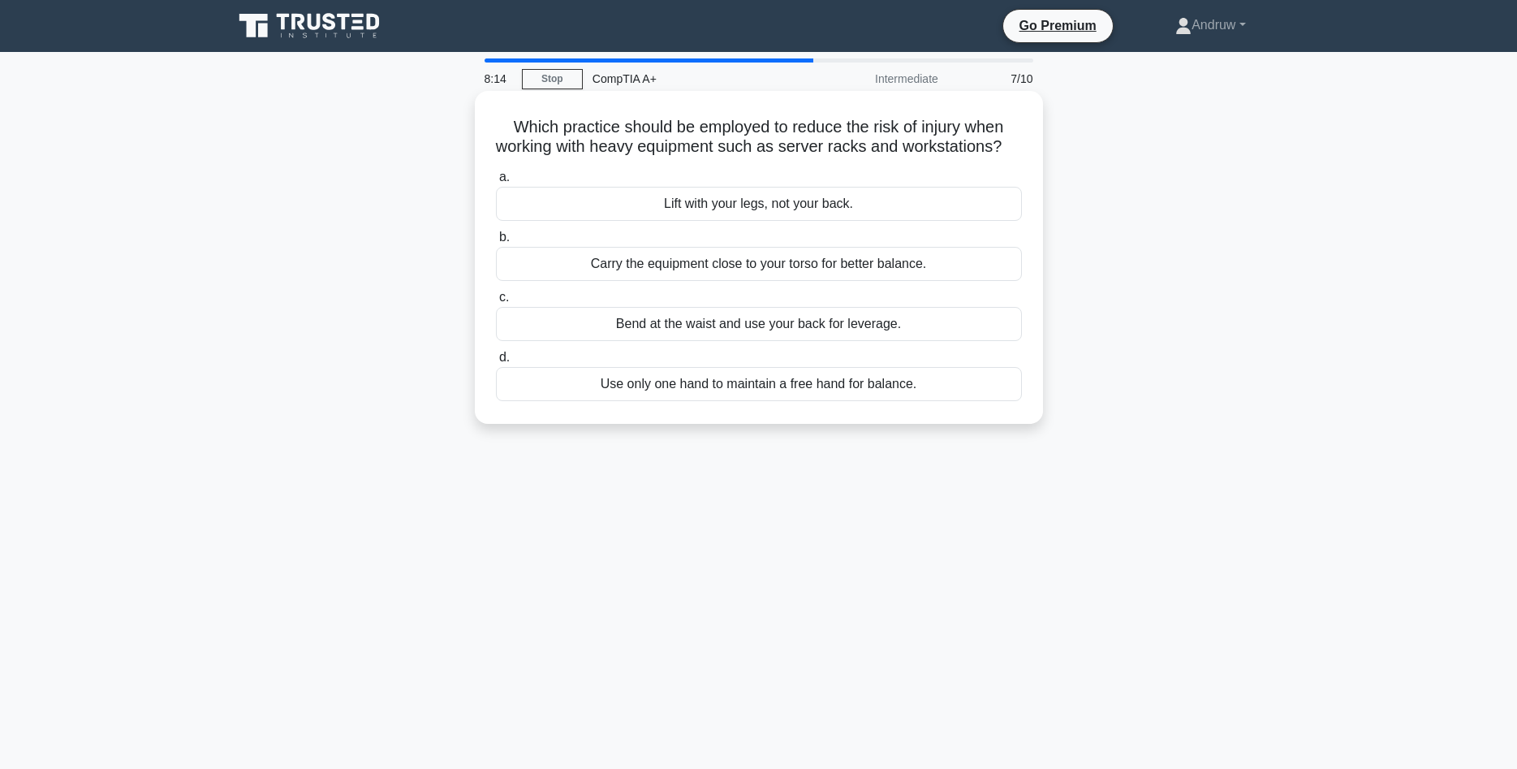
click at [833, 221] on div "Lift with your legs, not your back." at bounding box center [759, 204] width 526 height 34
click at [496, 183] on input "a. Lift with your legs, not your back." at bounding box center [496, 177] width 0 height 11
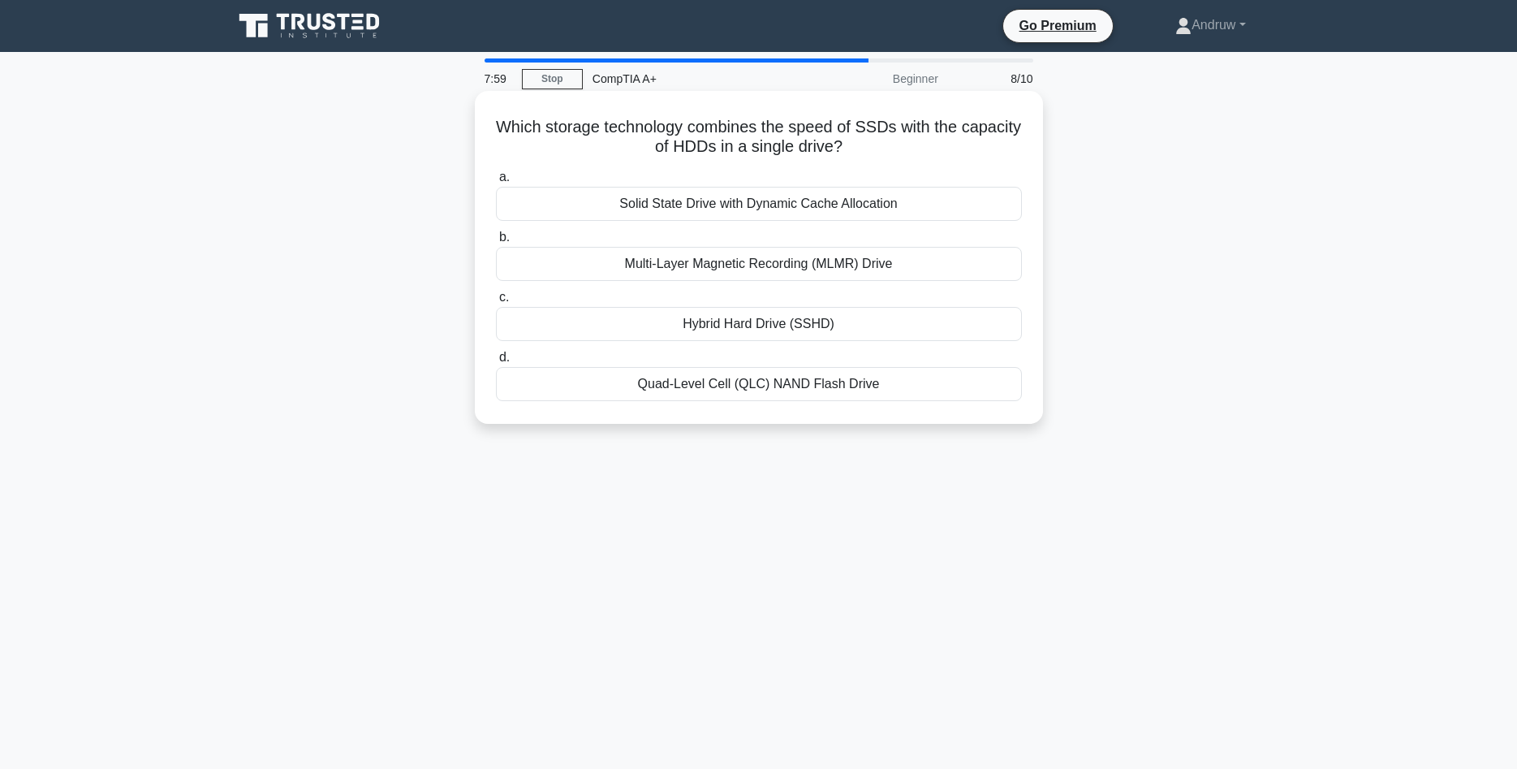
click at [817, 330] on div "Hybrid Hard Drive (SSHD)" at bounding box center [759, 324] width 526 height 34
click at [496, 303] on input "c. Hybrid Hard Drive (SSHD)" at bounding box center [496, 297] width 0 height 11
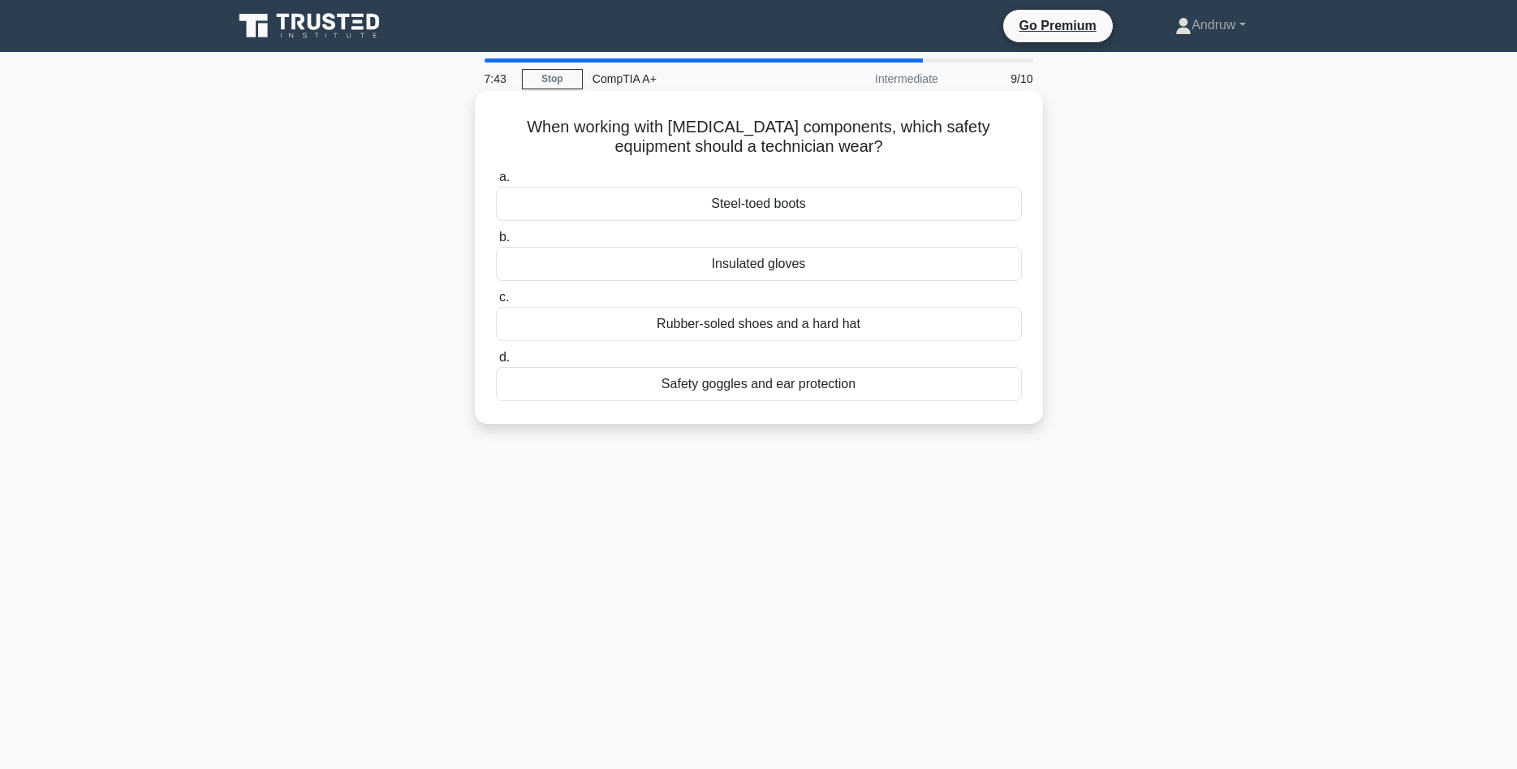
click at [787, 326] on div "Rubber-soled shoes and a hard hat" at bounding box center [759, 324] width 526 height 34
click at [496, 303] on input "c. Rubber-soled shoes and a hard hat" at bounding box center [496, 297] width 0 height 11
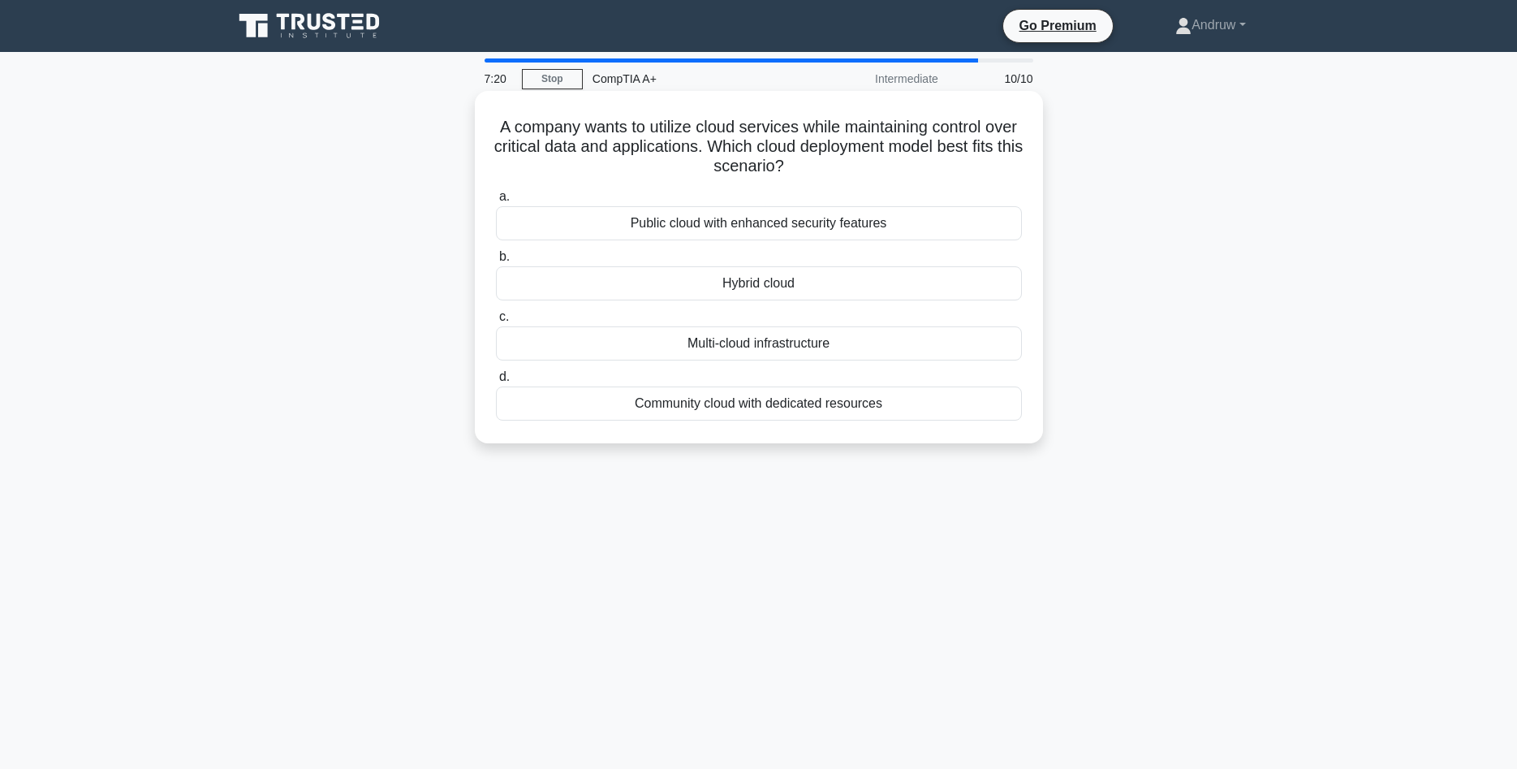
click at [762, 286] on div "Hybrid cloud" at bounding box center [759, 283] width 526 height 34
click at [496, 262] on input "b. Hybrid cloud" at bounding box center [496, 257] width 0 height 11
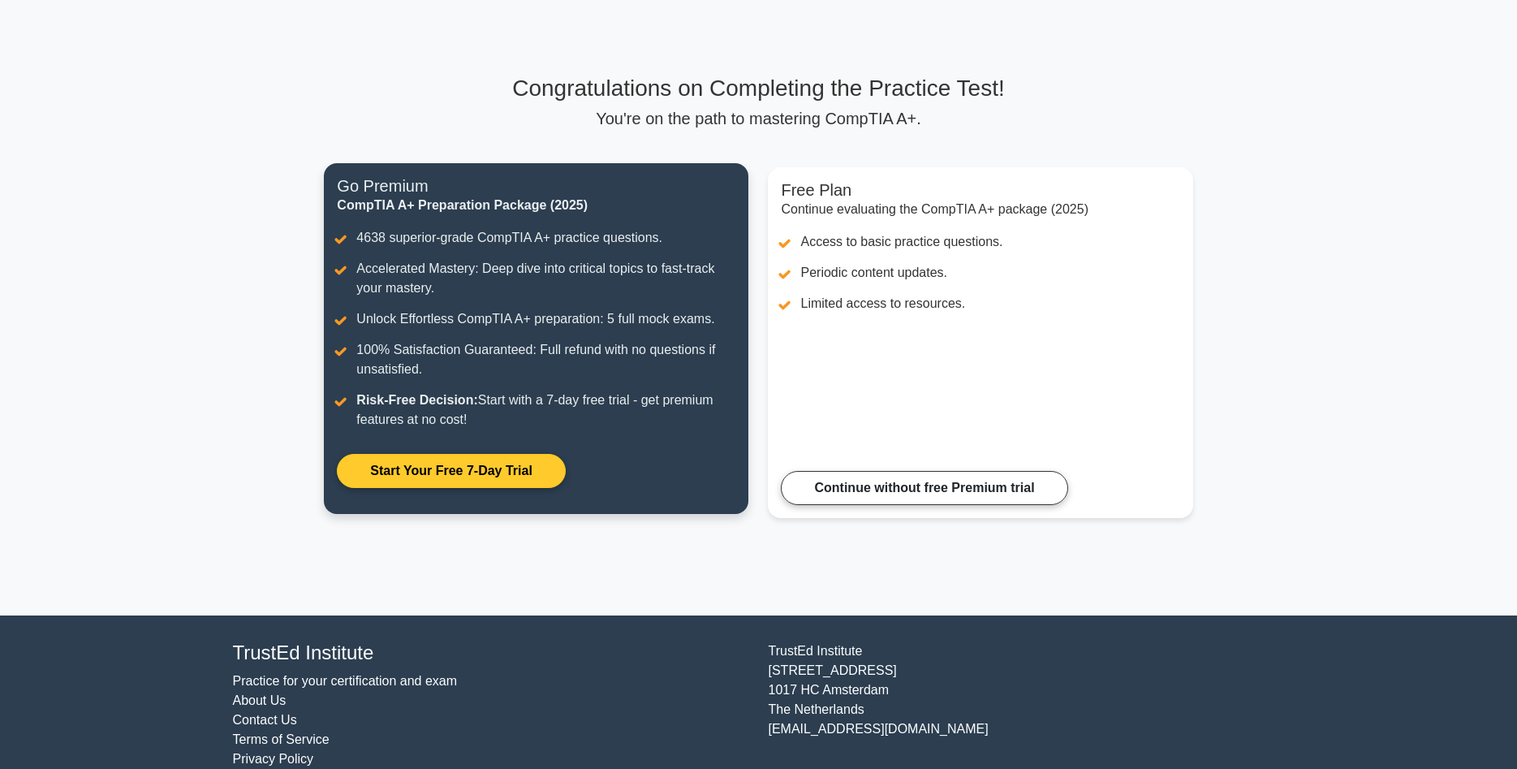
scroll to position [81, 0]
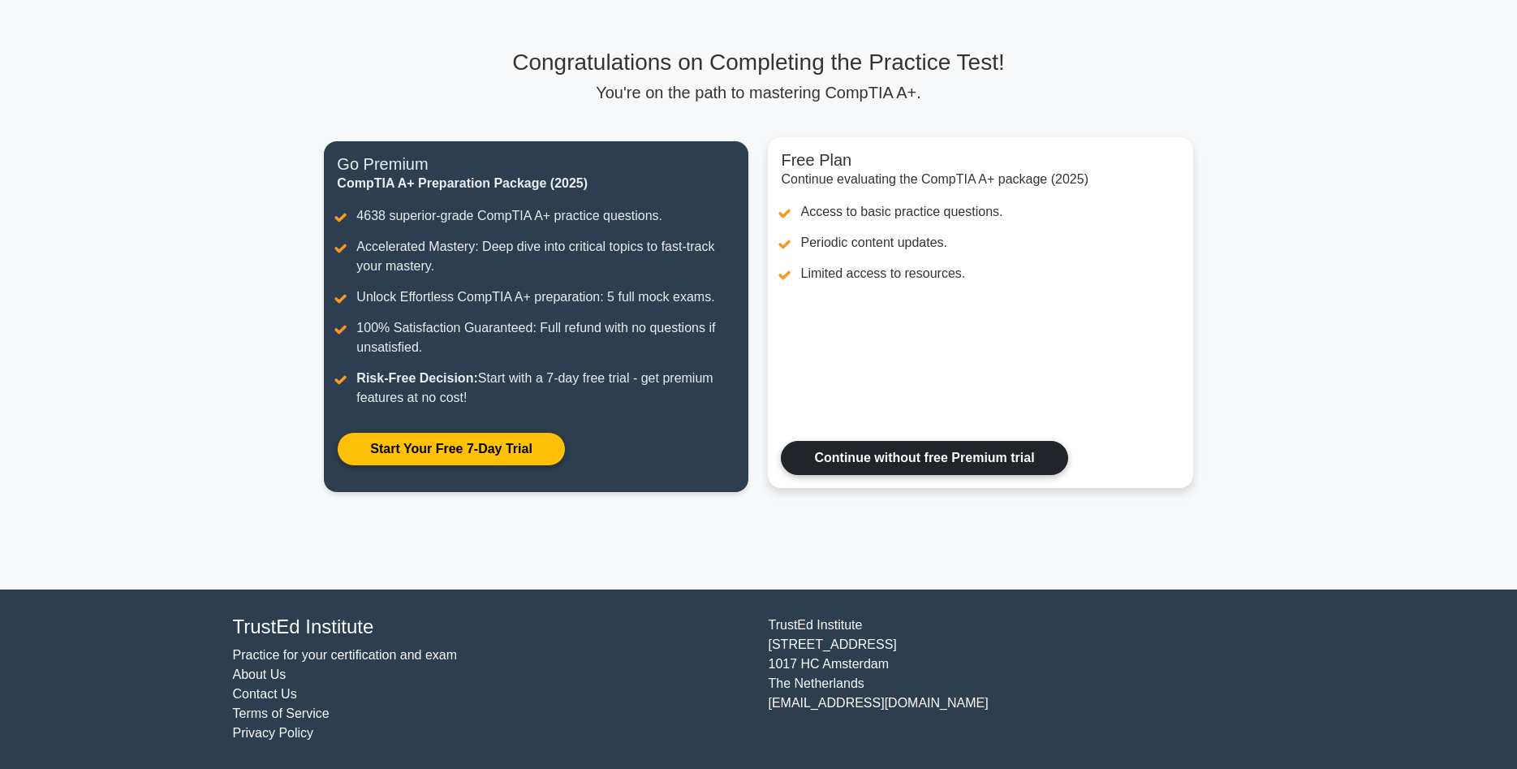
click at [865, 458] on link "Continue without free Premium trial" at bounding box center [924, 458] width 287 height 34
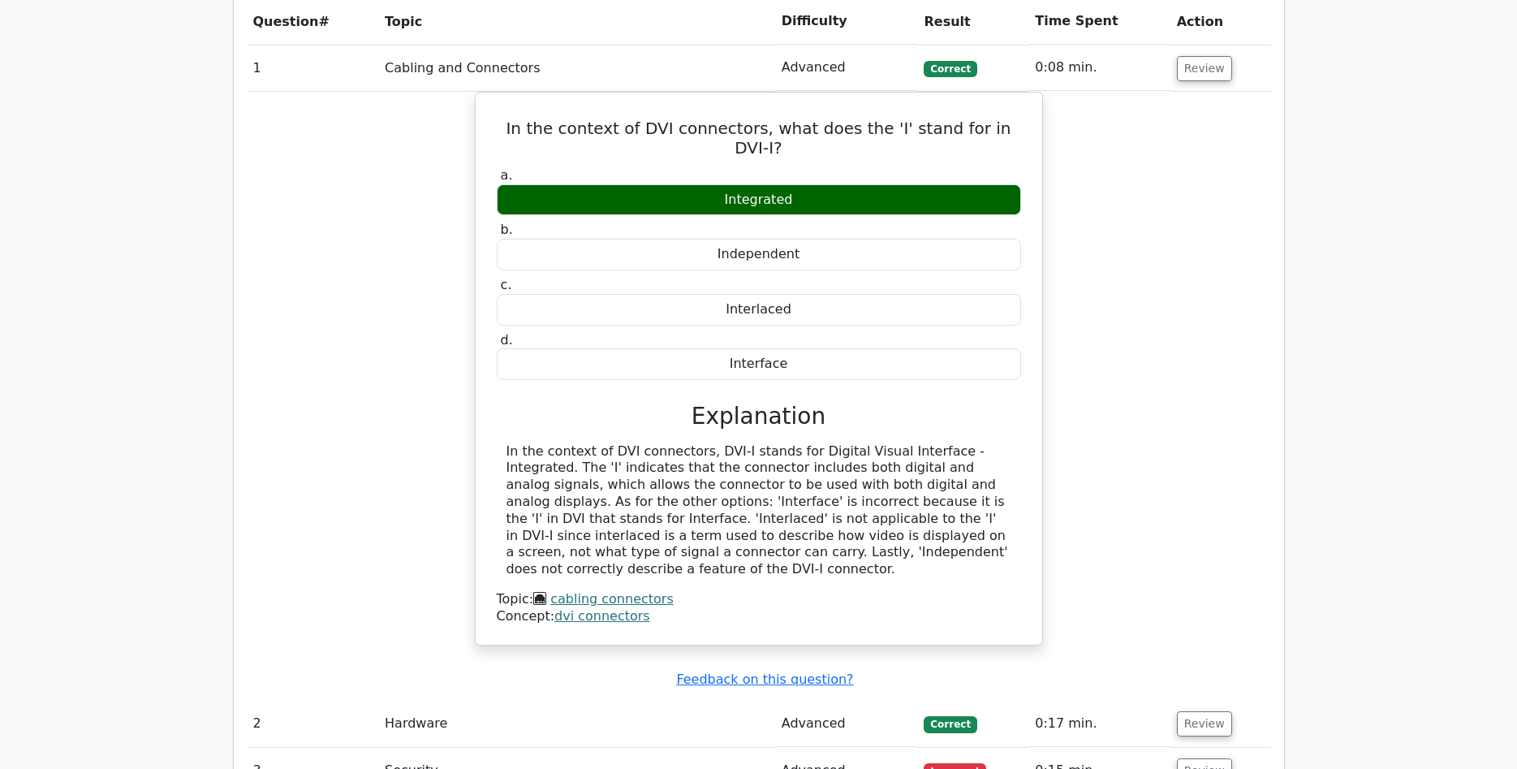
scroll to position [1242, 0]
